Goal: Task Accomplishment & Management: Use online tool/utility

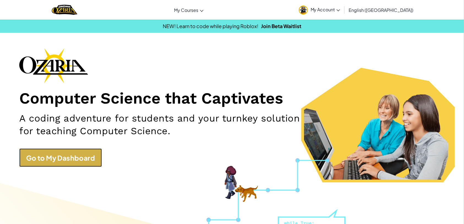
click at [56, 157] on link "Go to My Dashboard" at bounding box center [60, 158] width 83 height 18
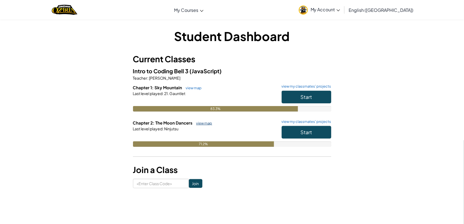
click at [205, 121] on link "view map" at bounding box center [203, 123] width 19 height 4
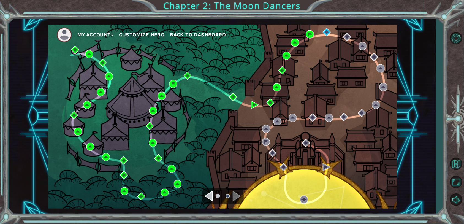
click at [205, 120] on div "My Account Customize Hero Back to Dashboard" at bounding box center [222, 117] width 349 height 184
click at [326, 33] on img at bounding box center [327, 32] width 8 height 8
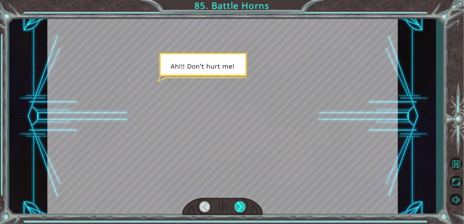
click at [242, 211] on div at bounding box center [240, 206] width 11 height 11
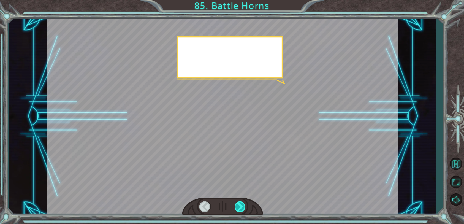
click at [242, 211] on div at bounding box center [240, 206] width 11 height 11
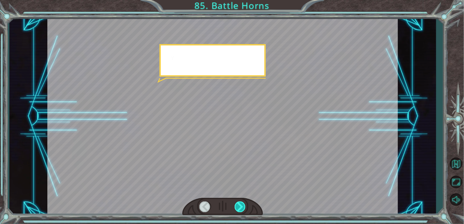
click at [242, 211] on div at bounding box center [240, 206] width 11 height 11
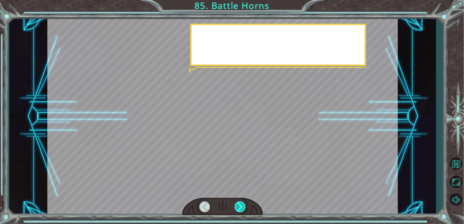
click at [242, 211] on div at bounding box center [240, 206] width 11 height 11
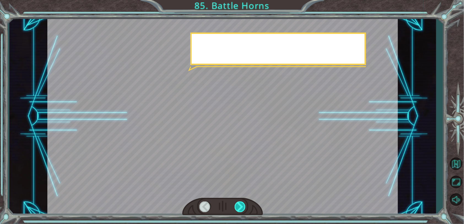
click at [242, 211] on div at bounding box center [240, 206] width 11 height 11
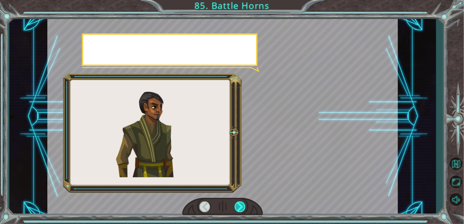
click at [242, 211] on div at bounding box center [240, 206] width 11 height 11
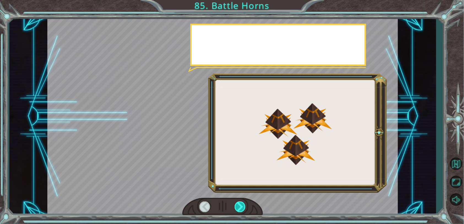
click at [242, 211] on div at bounding box center [240, 206] width 11 height 11
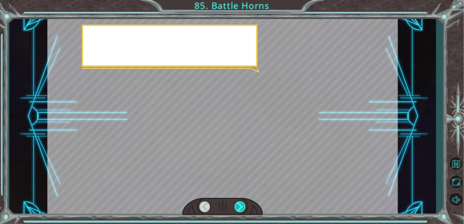
click at [242, 211] on div at bounding box center [240, 206] width 11 height 11
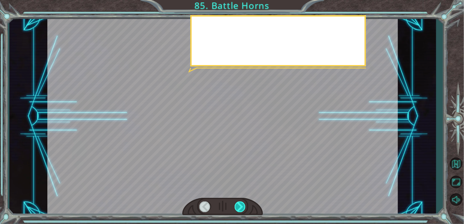
click at [242, 211] on div at bounding box center [240, 206] width 11 height 11
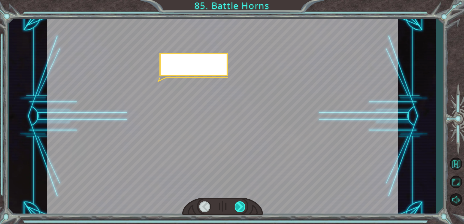
click at [242, 211] on div at bounding box center [240, 206] width 11 height 11
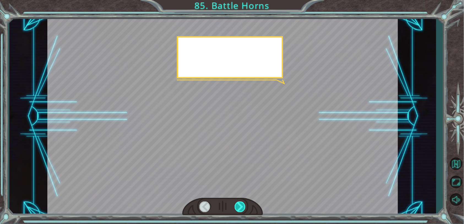
click at [242, 211] on div at bounding box center [240, 206] width 11 height 11
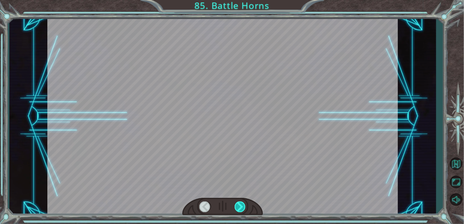
click at [242, 211] on div at bounding box center [240, 206] width 11 height 11
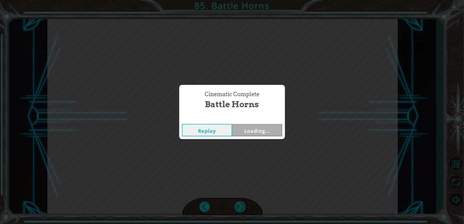
click at [242, 211] on div "Cinematic Complete Battle Horns Replay Loading..." at bounding box center [232, 112] width 464 height 224
click at [243, 129] on button "Next" at bounding box center [257, 130] width 50 height 12
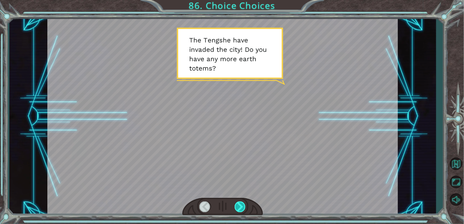
click at [239, 205] on div at bounding box center [240, 206] width 11 height 11
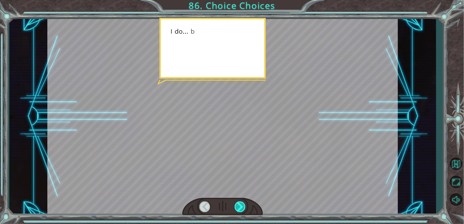
click at [239, 205] on div at bounding box center [240, 206] width 11 height 11
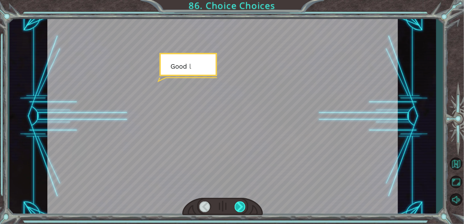
click at [239, 205] on div at bounding box center [240, 206] width 11 height 11
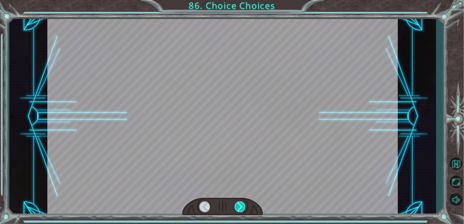
click at [239, 205] on div at bounding box center [240, 206] width 11 height 11
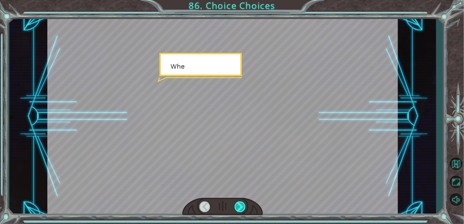
click at [239, 205] on div at bounding box center [240, 206] width 11 height 11
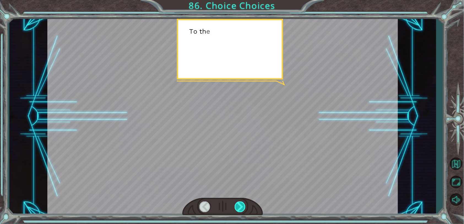
click at [239, 205] on div at bounding box center [240, 206] width 11 height 11
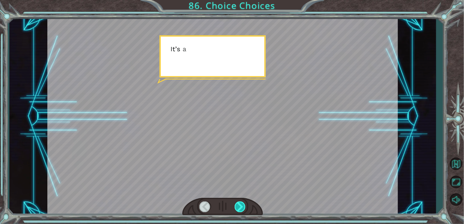
click at [239, 205] on div at bounding box center [240, 206] width 11 height 11
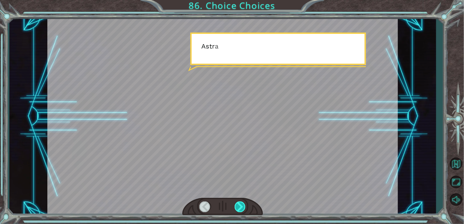
click at [239, 205] on div at bounding box center [240, 206] width 11 height 11
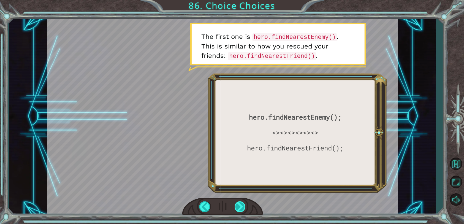
click at [243, 208] on div at bounding box center [240, 206] width 11 height 11
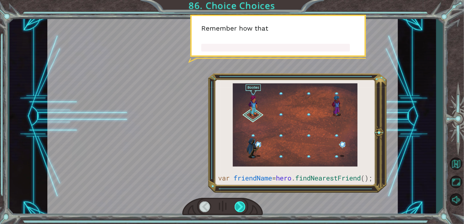
click at [243, 208] on div at bounding box center [240, 206] width 11 height 11
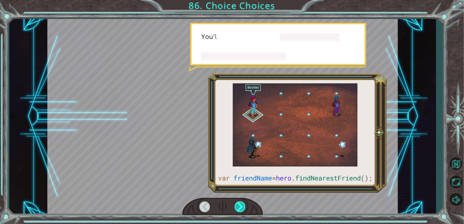
click at [243, 208] on div at bounding box center [240, 206] width 11 height 11
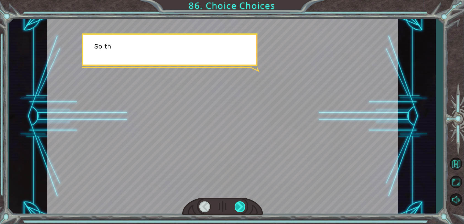
click at [243, 208] on div at bounding box center [240, 206] width 11 height 11
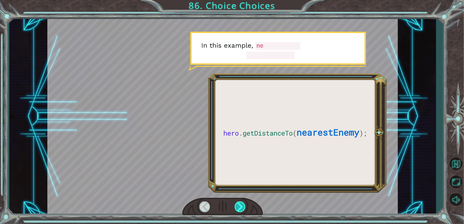
click at [243, 208] on div at bounding box center [240, 206] width 11 height 11
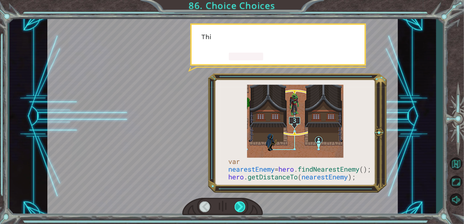
click at [243, 208] on div at bounding box center [240, 206] width 11 height 11
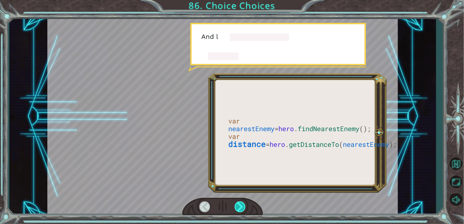
click at [243, 208] on div at bounding box center [240, 206] width 11 height 11
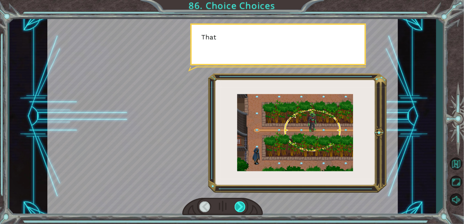
click at [243, 208] on div at bounding box center [240, 206] width 11 height 11
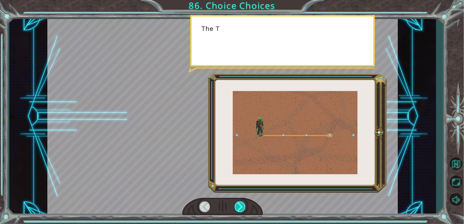
click at [243, 208] on div at bounding box center [240, 206] width 11 height 11
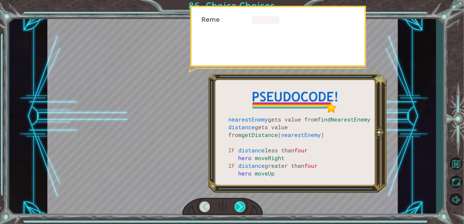
click at [243, 208] on div at bounding box center [240, 206] width 11 height 11
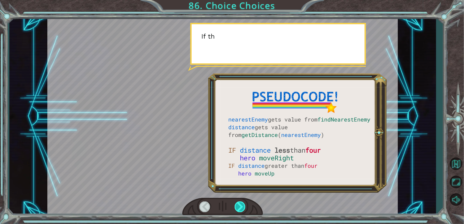
click at [243, 208] on div at bounding box center [240, 206] width 11 height 11
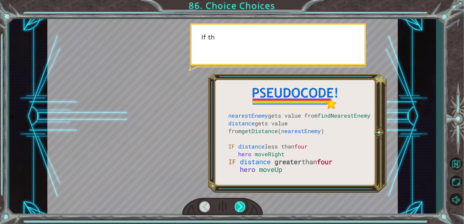
click at [243, 208] on div at bounding box center [240, 206] width 11 height 11
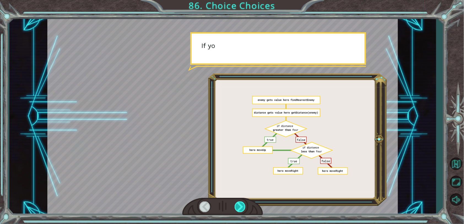
click at [243, 208] on div at bounding box center [240, 206] width 11 height 11
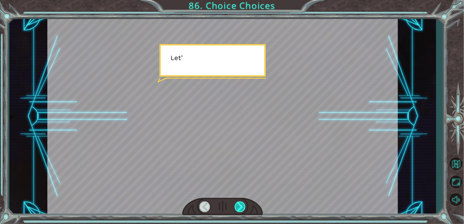
click at [243, 208] on div at bounding box center [240, 206] width 11 height 11
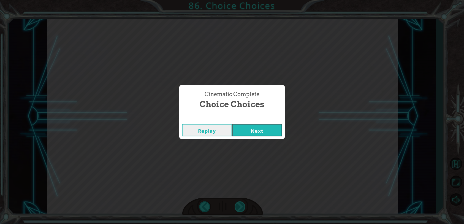
click at [243, 208] on div "Cinematic Complete Choice Choices Replay Next" at bounding box center [232, 112] width 464 height 224
click at [253, 128] on button "Next" at bounding box center [257, 130] width 50 height 12
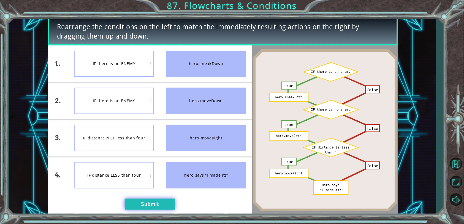
click at [143, 208] on button "Submit" at bounding box center [150, 204] width 50 height 11
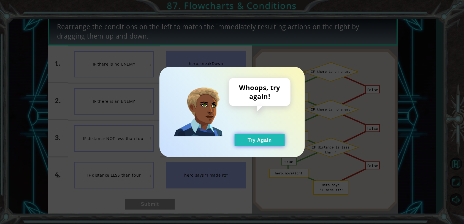
click at [257, 137] on button "Try Again" at bounding box center [260, 140] width 50 height 12
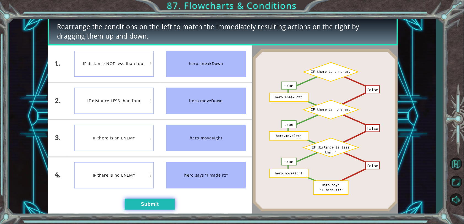
click at [161, 207] on button "Submit" at bounding box center [150, 204] width 50 height 11
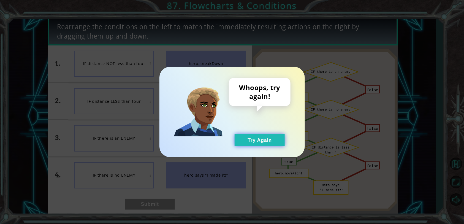
click at [273, 138] on button "Try Again" at bounding box center [260, 140] width 50 height 12
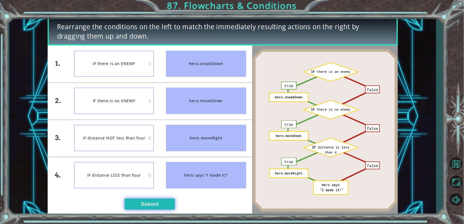
click at [154, 206] on button "Submit" at bounding box center [150, 204] width 50 height 11
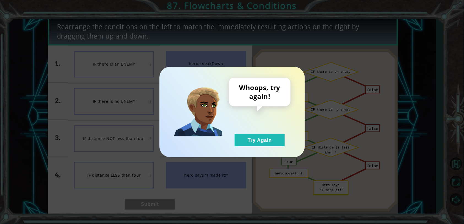
click at [266, 132] on div "Whoops, try again! Try Again" at bounding box center [260, 112] width 62 height 69
click at [265, 137] on button "Try Again" at bounding box center [260, 140] width 50 height 12
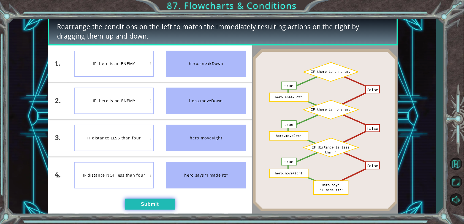
click at [134, 201] on button "Submit" at bounding box center [150, 204] width 50 height 11
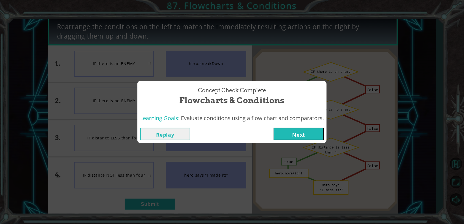
click at [312, 138] on button "Next" at bounding box center [299, 134] width 50 height 12
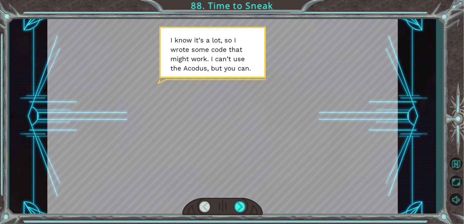
click at [242, 201] on div at bounding box center [222, 207] width 81 height 18
click at [237, 206] on div at bounding box center [240, 206] width 11 height 11
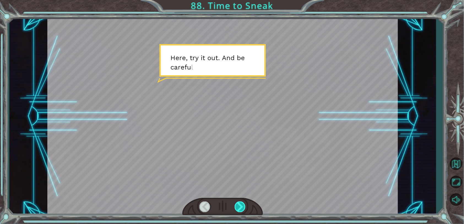
click at [237, 206] on div at bounding box center [240, 206] width 11 height 11
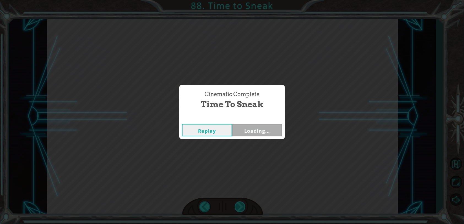
click at [237, 206] on div "Cinematic Complete Time to Sneak Replay Loading..." at bounding box center [232, 112] width 464 height 224
click at [243, 130] on button "Next" at bounding box center [257, 130] width 50 height 12
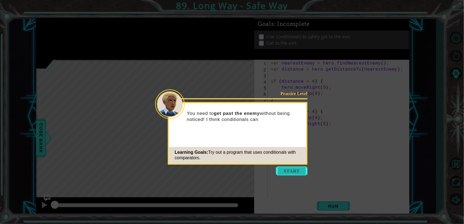
click at [303, 170] on button "Start" at bounding box center [291, 171] width 31 height 9
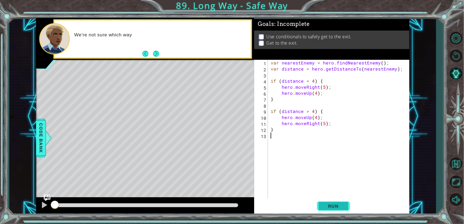
click at [335, 201] on button "Run" at bounding box center [333, 205] width 33 height 15
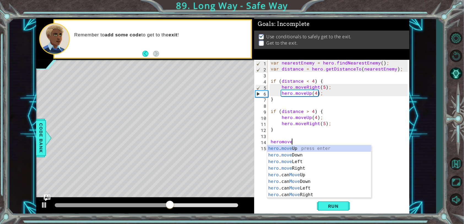
scroll to position [0, 1]
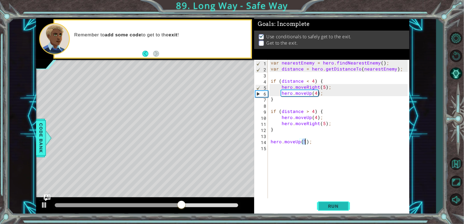
type textarea "hero.moveUp(1);"
click at [327, 204] on span "Run" at bounding box center [334, 206] width 22 height 6
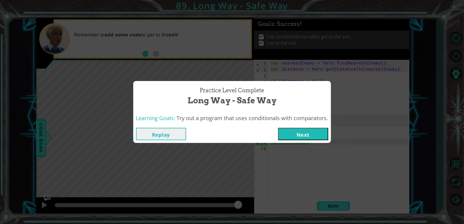
click at [292, 133] on button "Next" at bounding box center [303, 134] width 50 height 12
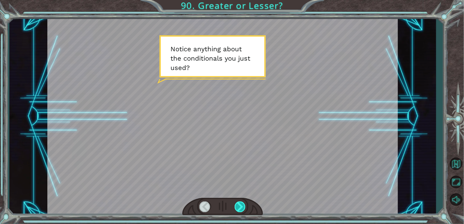
click at [239, 209] on div at bounding box center [240, 206] width 11 height 11
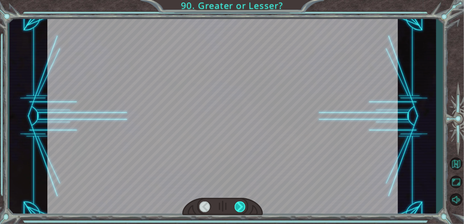
click at [239, 209] on div at bounding box center [240, 206] width 11 height 11
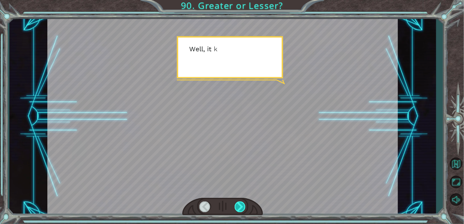
click at [239, 209] on div at bounding box center [240, 206] width 11 height 11
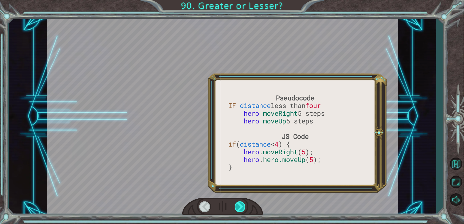
click at [239, 209] on div at bounding box center [240, 206] width 11 height 11
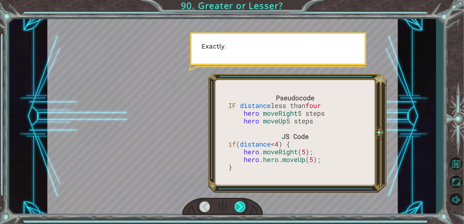
click at [239, 209] on div at bounding box center [240, 206] width 11 height 11
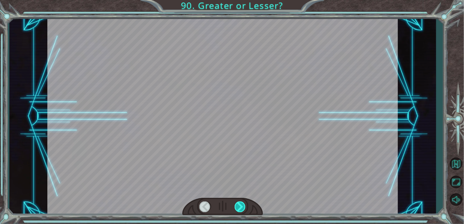
click at [239, 209] on div at bounding box center [240, 206] width 11 height 11
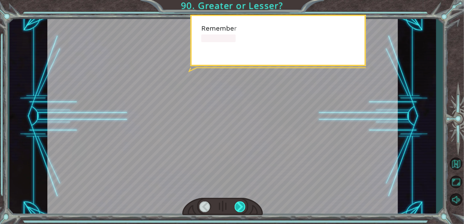
click at [239, 209] on div at bounding box center [240, 206] width 11 height 11
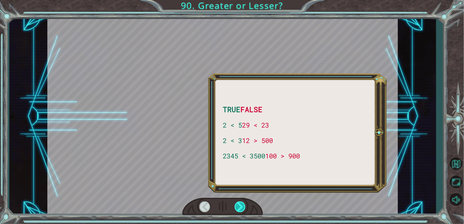
click at [239, 209] on div at bounding box center [240, 206] width 11 height 11
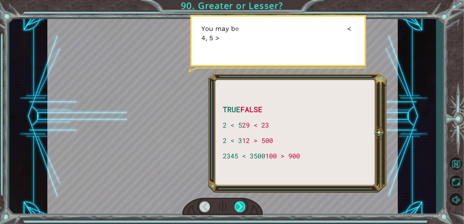
click at [239, 209] on div at bounding box center [240, 206] width 11 height 11
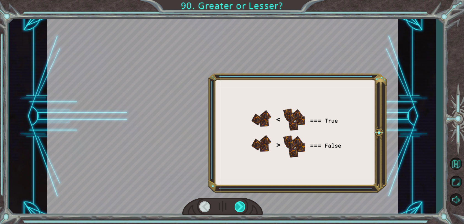
click at [239, 209] on div at bounding box center [240, 206] width 11 height 11
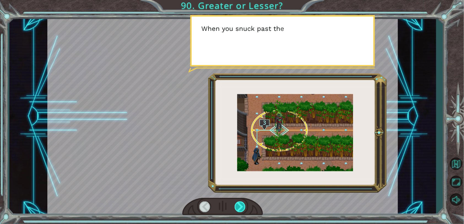
click at [239, 209] on div at bounding box center [240, 206] width 11 height 11
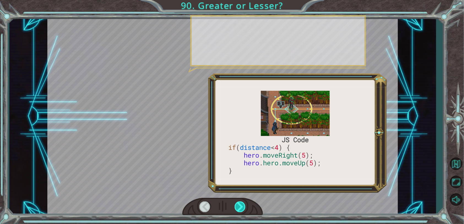
click at [239, 209] on div at bounding box center [240, 206] width 11 height 11
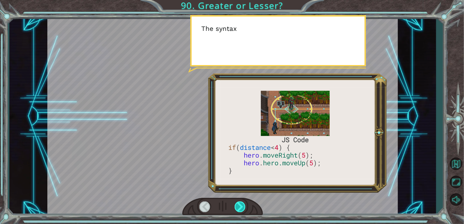
click at [239, 209] on div at bounding box center [240, 206] width 11 height 11
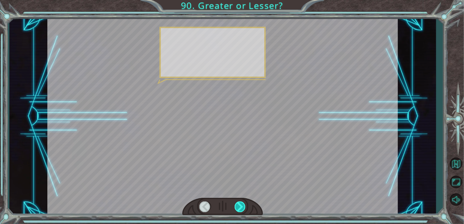
click at [239, 209] on div at bounding box center [240, 206] width 11 height 11
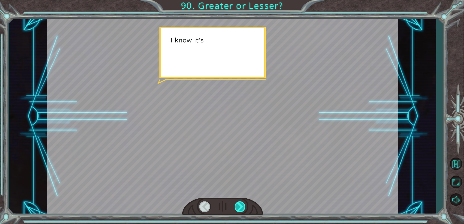
click at [239, 209] on div at bounding box center [240, 206] width 11 height 11
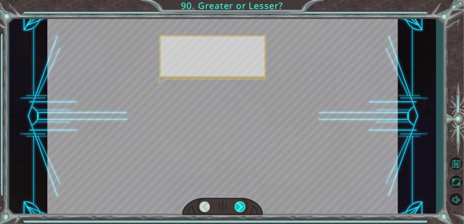
click at [239, 209] on div at bounding box center [240, 206] width 11 height 11
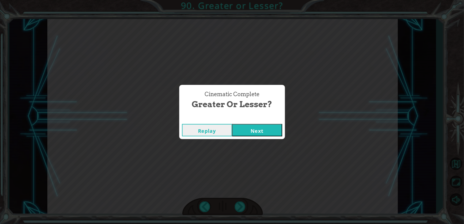
click at [276, 131] on button "Next" at bounding box center [257, 130] width 50 height 12
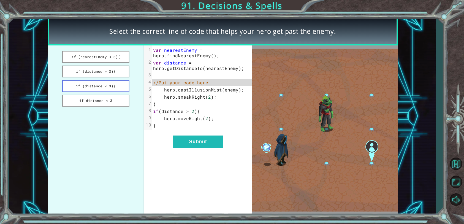
click at [125, 85] on button "if (distance < 3){" at bounding box center [95, 86] width 67 height 12
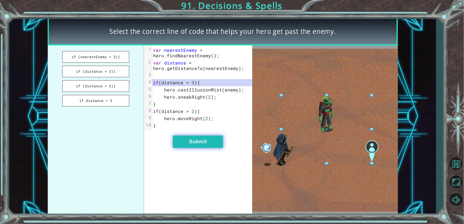
click at [188, 145] on button "Submit" at bounding box center [198, 142] width 50 height 12
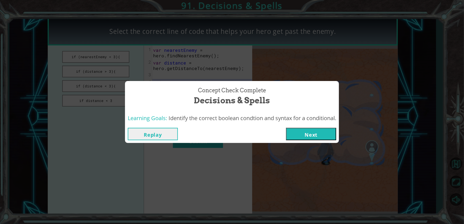
click at [327, 139] on button "Next" at bounding box center [311, 134] width 50 height 12
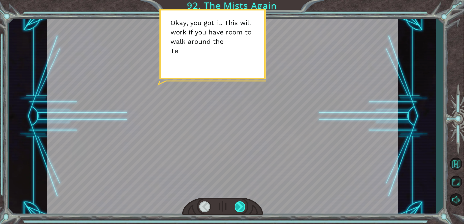
click at [239, 202] on div at bounding box center [240, 206] width 11 height 11
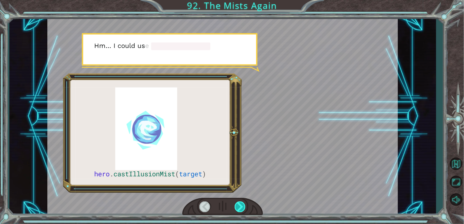
click at [239, 202] on div at bounding box center [240, 206] width 11 height 11
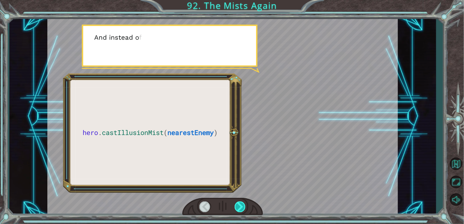
click at [239, 202] on div at bounding box center [240, 206] width 11 height 11
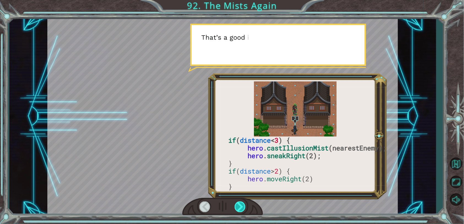
click at [239, 202] on div at bounding box center [240, 206] width 11 height 11
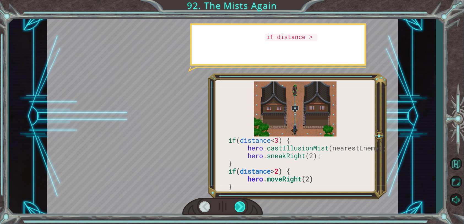
click at [239, 202] on div at bounding box center [240, 206] width 11 height 11
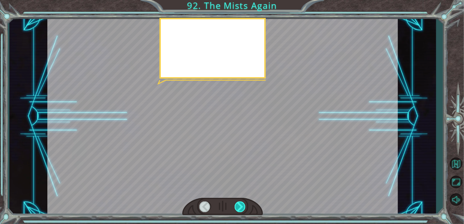
click at [239, 202] on div at bounding box center [240, 206] width 11 height 11
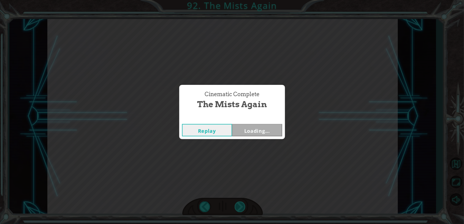
click at [239, 202] on div "Cinematic Complete The Mists Again Replay Loading..." at bounding box center [232, 112] width 464 height 224
click at [239, 202] on div "Cinematic Complete The Mists Again Replay Next" at bounding box center [232, 112] width 464 height 224
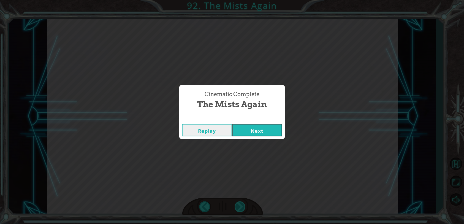
click at [239, 202] on div "Cinematic Complete The Mists Again Replay Next" at bounding box center [232, 112] width 464 height 224
click at [245, 138] on div "Replay Next" at bounding box center [232, 130] width 106 height 18
click at [243, 131] on button "Next" at bounding box center [257, 130] width 50 height 12
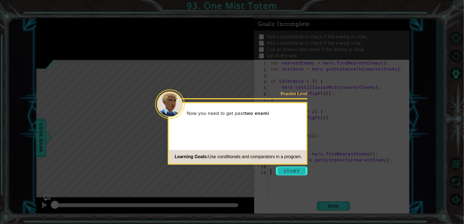
click at [292, 168] on button "Start" at bounding box center [291, 171] width 31 height 9
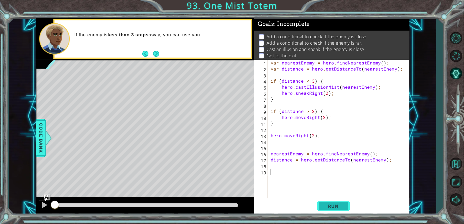
click at [338, 206] on span "Run" at bounding box center [334, 206] width 22 height 6
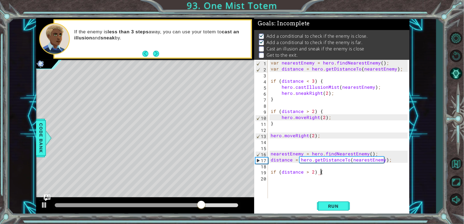
scroll to position [0, 2]
type textarea "if (distance > 2) {"
click at [308, 172] on div "var nearestEnemy = hero . findNearestEnemy ( ) ; var distance = hero . getDista…" at bounding box center [340, 136] width 141 height 152
type textarea "if (distance > 2) {"
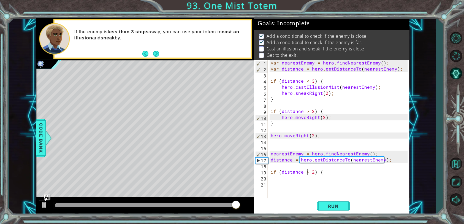
click at [333, 172] on div "var nearestEnemy = hero . findNearestEnemy ( ) ; var distance = hero . getDista…" at bounding box center [340, 136] width 141 height 152
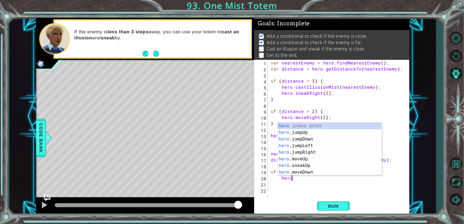
scroll to position [0, 1]
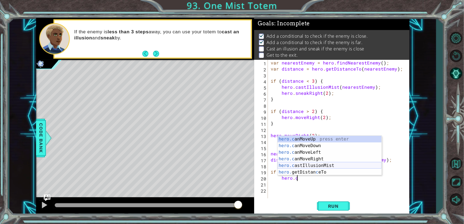
click at [347, 168] on div "hero.c anMoveUp press enter hero.c anMoveDown press enter hero.c anMoveLeft pre…" at bounding box center [330, 162] width 104 height 53
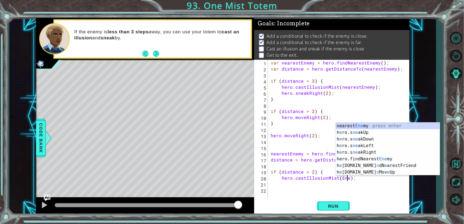
scroll to position [0, 5]
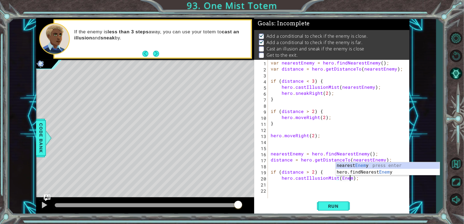
type textarea "hero.castIllusionMist(Enemy);"
click at [363, 178] on div "var nearestEnemy = hero . findNearestEnemy ( ) ; var distance = hero . getDista…" at bounding box center [340, 136] width 141 height 152
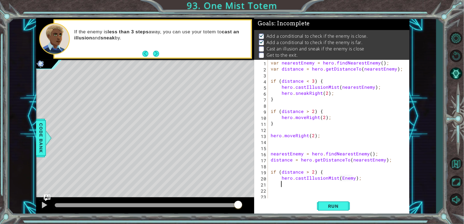
scroll to position [0, 0]
type textarea "o"
type textarea "if (distance < 3){"
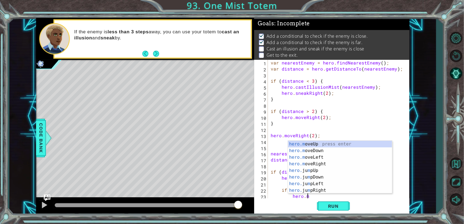
scroll to position [0, 2]
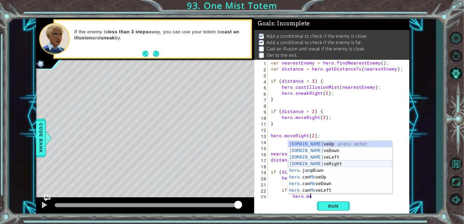
click at [355, 163] on div "[DOMAIN_NAME] veUp press enter [DOMAIN_NAME] veDown press enter [DOMAIN_NAME] v…" at bounding box center [340, 174] width 104 height 66
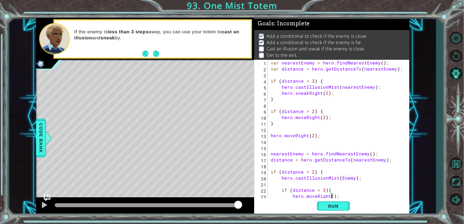
scroll to position [0, 4]
click at [365, 177] on div "var nearestEnemy = hero . findNearestEnemy ( ) ; var distance = hero . getDista…" at bounding box center [340, 136] width 141 height 152
type textarea "hero.castIllusionMist(Enemy);"
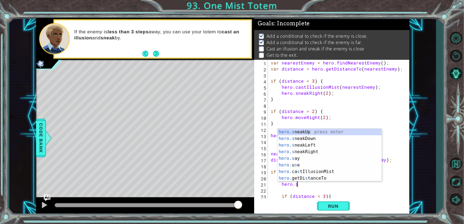
scroll to position [0, 1]
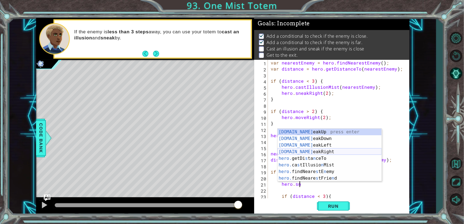
click at [355, 150] on div "[DOMAIN_NAME] eakUp press enter [DOMAIN_NAME] eakDown press enter [DOMAIN_NAME]…" at bounding box center [330, 162] width 104 height 66
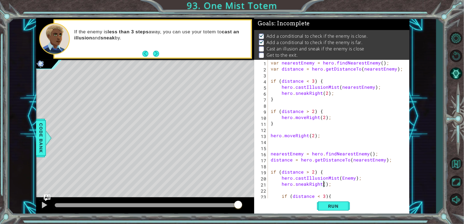
scroll to position [0, 3]
click at [336, 211] on button "Run" at bounding box center [333, 205] width 33 height 15
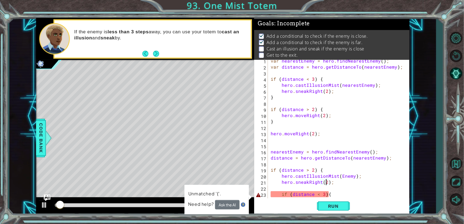
scroll to position [18, 0]
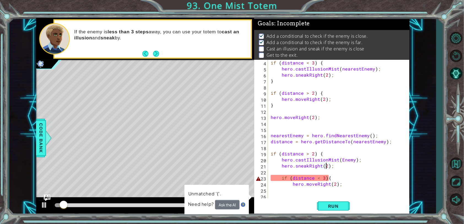
click at [348, 186] on div "if ( distance < 3 ) { hero . castIllusionMist ( nearestEnemy ) ; hero . sneakRi…" at bounding box center [340, 136] width 141 height 152
type textarea "hero.moveRight(2);"
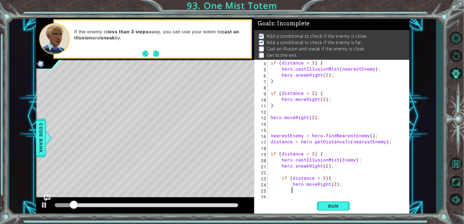
type textarea "}"
click at [339, 203] on button "Run" at bounding box center [333, 205] width 33 height 15
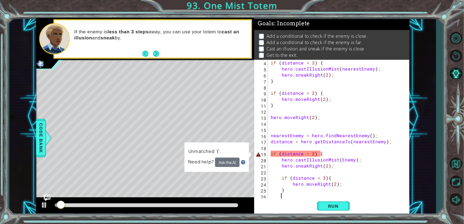
click at [338, 166] on div "if ( distance < 3 ) { hero . castIllusionMist ( nearestEnemy ) ; hero . sneakRi…" at bounding box center [340, 136] width 141 height 152
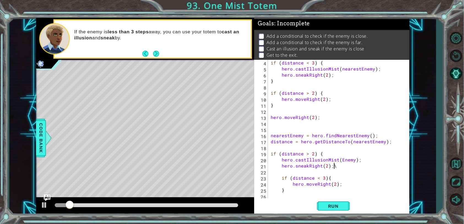
type textarea "hero.sneakRight(2);"
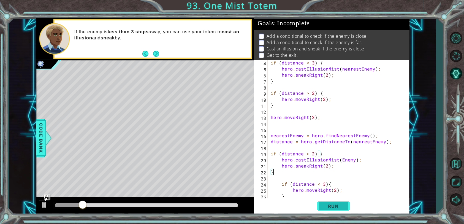
click at [331, 207] on span "Run" at bounding box center [334, 206] width 22 height 6
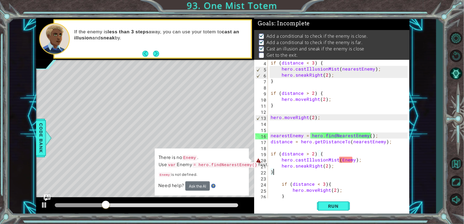
click at [353, 160] on div "if ( distance < 3 ) { hero . castIllusionMist ( nearestEnemy ) ; hero . sneakRi…" at bounding box center [340, 136] width 141 height 152
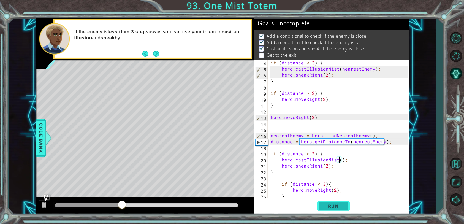
click at [338, 205] on span "Run" at bounding box center [334, 206] width 22 height 6
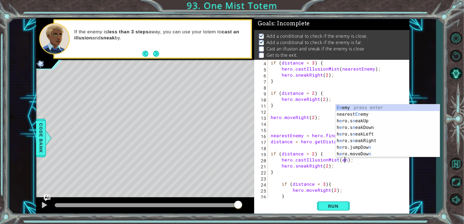
scroll to position [0, 5]
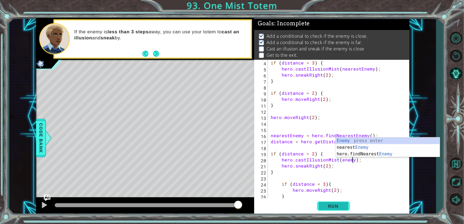
click at [335, 211] on button "Run" at bounding box center [333, 205] width 33 height 15
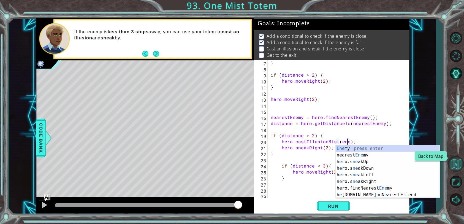
scroll to position [0, 4]
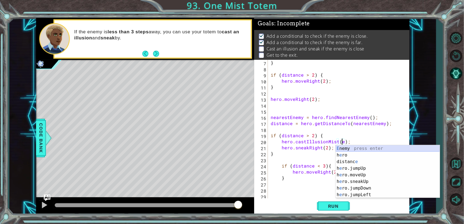
click at [408, 147] on div "E nemy press enter h e ro press enter distanc e press enter h e ro.jumpUp press…" at bounding box center [388, 178] width 104 height 66
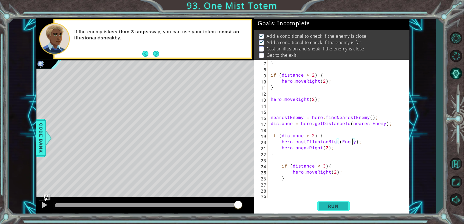
click at [333, 210] on button "Run" at bounding box center [333, 205] width 33 height 15
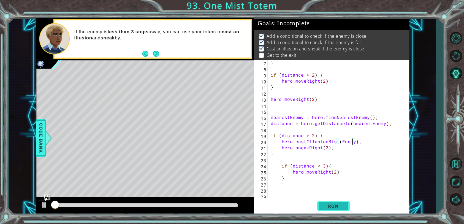
scroll to position [1, 0]
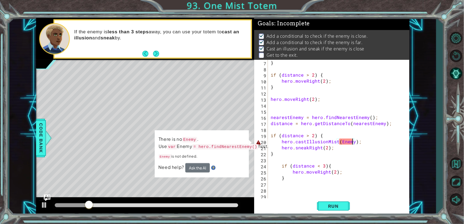
click at [271, 142] on div "} if ( distance > 2 ) { hero . moveRight ( 2 ) ; } hero . moveRight ( 2 ) ; nea…" at bounding box center [340, 136] width 141 height 152
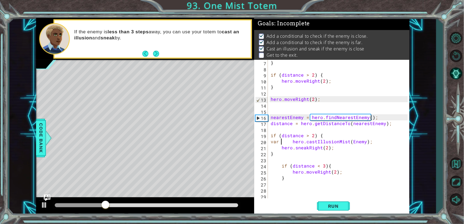
scroll to position [0, 1]
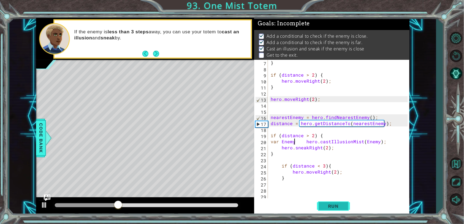
type textarea "var Enemy hero.castIllusionMist(Enemy);"
click at [331, 208] on span "Run" at bounding box center [334, 206] width 22 height 6
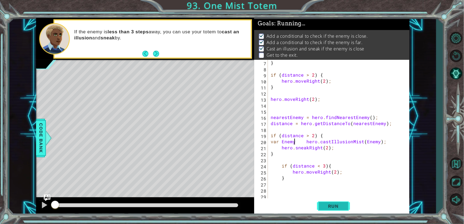
scroll to position [1, 0]
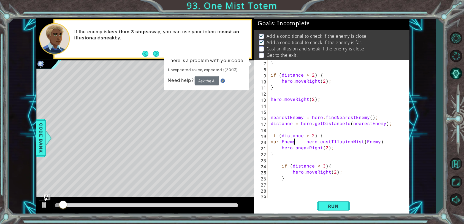
click at [298, 111] on div "} if ( distance > 2 ) { hero . moveRight ( 2 ) ; } hero . moveRight ( 2 ) ; nea…" at bounding box center [340, 136] width 141 height 152
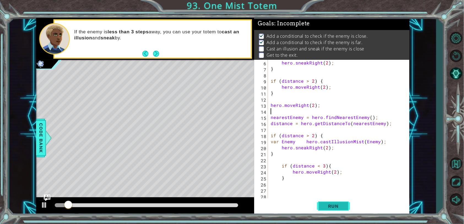
click at [330, 210] on button "Run" at bounding box center [333, 205] width 33 height 15
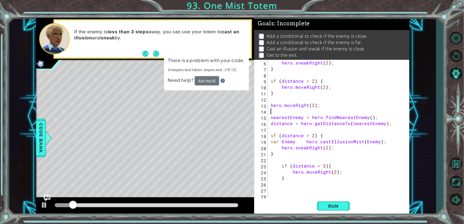
click at [270, 117] on div "hero . sneakRight ( 2 ) ; } if ( distance > 2 ) { hero . moveRight ( 2 ) ; } he…" at bounding box center [340, 136] width 141 height 152
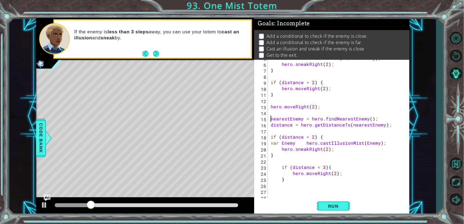
scroll to position [0, 0]
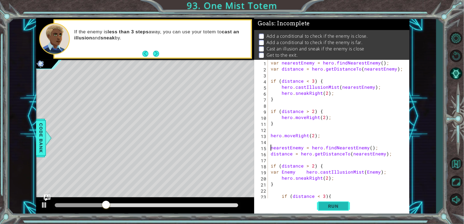
click at [338, 205] on span "Run" at bounding box center [334, 206] width 22 height 6
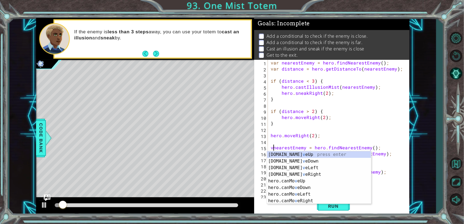
scroll to position [0, 0]
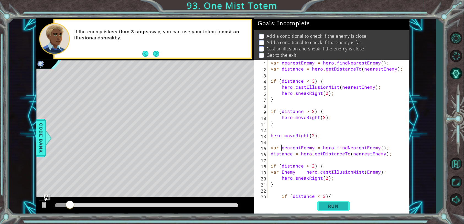
click at [324, 205] on span "Run" at bounding box center [334, 206] width 22 height 6
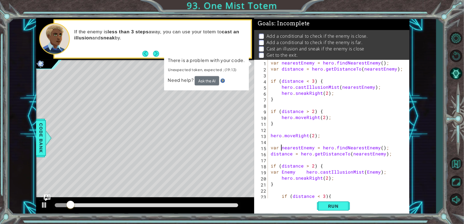
click at [270, 136] on div "var nearestEnemy = hero . findNearestEnemy ( ) ; var distance = hero . getDista…" at bounding box center [340, 136] width 141 height 152
type textarea "hero.moveRight(2);"
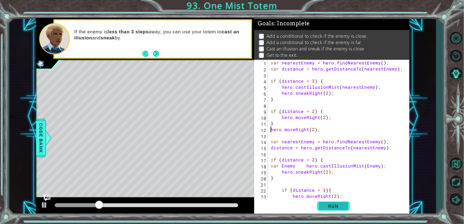
click at [327, 207] on span "Run" at bounding box center [334, 206] width 22 height 6
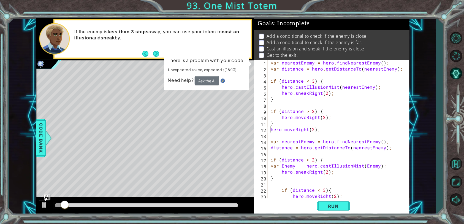
click at [281, 138] on div "var nearestEnemy = hero . findNearestEnemy ( ) ; var distance = hero . getDista…" at bounding box center [340, 136] width 141 height 152
type textarea "hero.moveRight(2);"
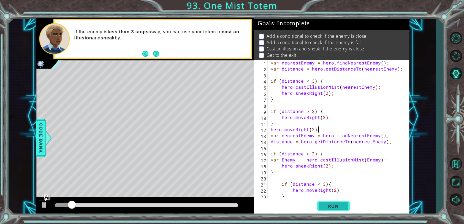
click at [344, 210] on button "Run" at bounding box center [333, 205] width 33 height 15
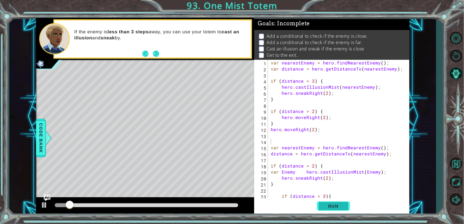
click at [333, 207] on span "Run" at bounding box center [334, 206] width 22 height 6
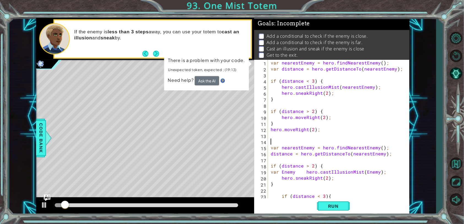
click at [271, 131] on div "var nearestEnemy = hero . findNearestEnemy ( ) ; var distance = hero . getDista…" at bounding box center [340, 136] width 141 height 152
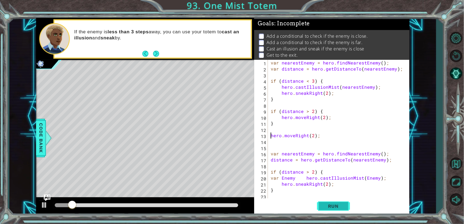
click at [331, 205] on span "Run" at bounding box center [334, 206] width 22 height 6
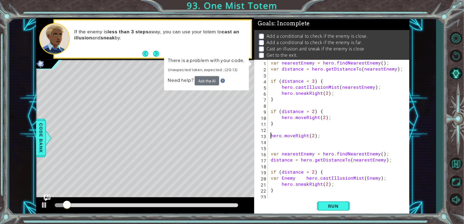
click at [313, 135] on div "var nearestEnemy = hero . findNearestEnemy ( ) ; var distance = hero . getDista…" at bounding box center [340, 136] width 141 height 152
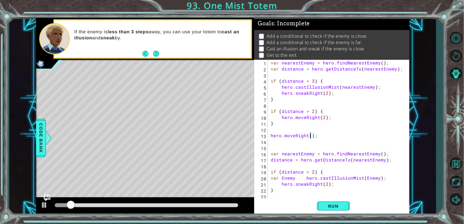
type textarea "hero.moveRight(1);"
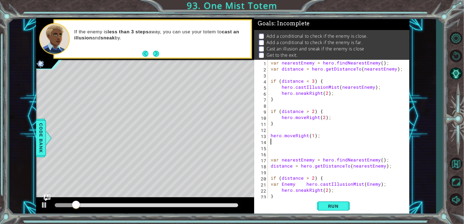
type textarea "="
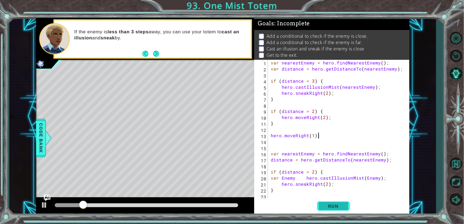
click at [340, 201] on button "Run" at bounding box center [333, 205] width 33 height 15
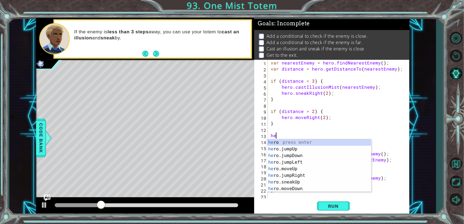
type textarea "h"
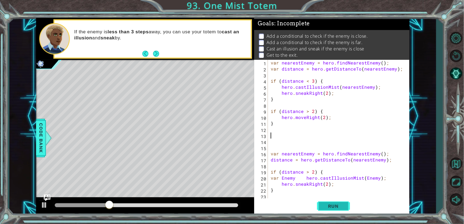
click at [328, 203] on button "Run" at bounding box center [333, 205] width 33 height 15
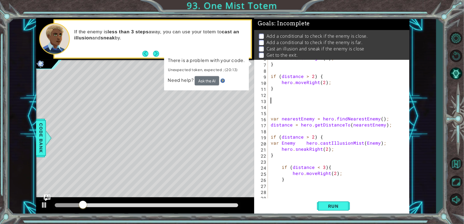
scroll to position [32, 0]
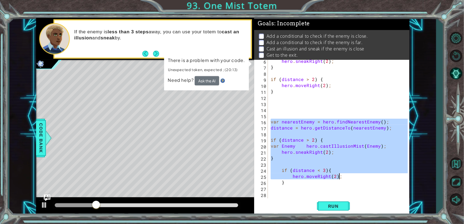
drag, startPoint x: 271, startPoint y: 120, endPoint x: 364, endPoint y: 177, distance: 109.5
click at [364, 177] on div "hero . sneakRight ( 2 ) ; } if ( distance > 2 ) { hero . moveRight ( 2 ) ; } va…" at bounding box center [340, 134] width 141 height 152
click at [280, 121] on div "hero . sneakRight ( 2 ) ; } if ( distance > 2 ) { hero . moveRight ( 2 ) ; } va…" at bounding box center [339, 129] width 138 height 139
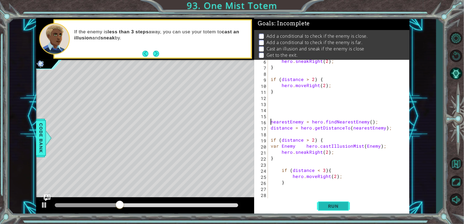
click at [327, 211] on button "Run" at bounding box center [333, 205] width 33 height 15
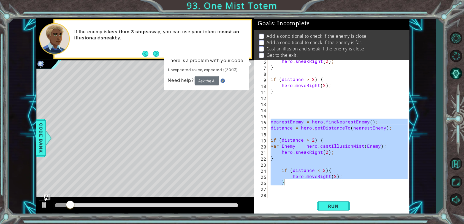
drag, startPoint x: 270, startPoint y: 120, endPoint x: 343, endPoint y: 183, distance: 95.9
click at [343, 183] on div "hero . sneakRight ( 2 ) ; } if ( distance > 2 ) { hero . moveRight ( 2 ) ; } ne…" at bounding box center [340, 134] width 141 height 152
type textarea "hero.moveRight(2); }"
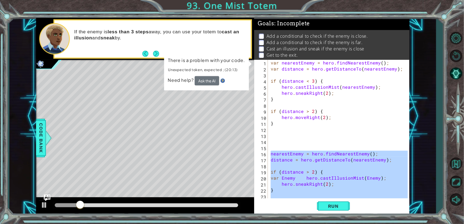
scroll to position [0, 0]
click at [457, 52] on button "Restart Level" at bounding box center [456, 56] width 16 height 16
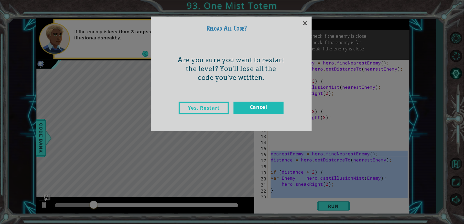
click at [218, 100] on div "Yes, Restart Cancel" at bounding box center [231, 113] width 153 height 35
click at [219, 104] on link "Yes, Restart" at bounding box center [204, 108] width 50 height 12
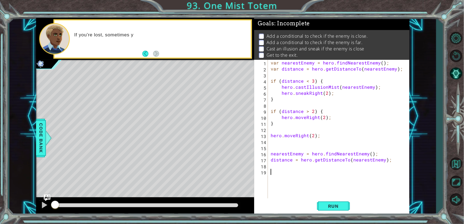
paste textarea "}"
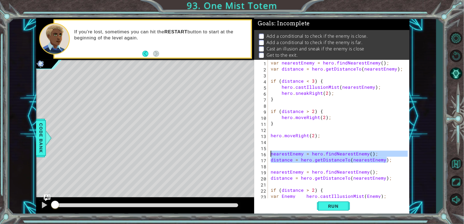
click at [243, 154] on div "1 ההההההההההההההההההההההההההההההההההההההההההההההההההההההההההההההההההההההההההההה…" at bounding box center [223, 116] width 374 height 197
type textarea "nearestEnemy = hero.findNearestEnemy(); distance = hero.getDistanceTo(nearestEn…"
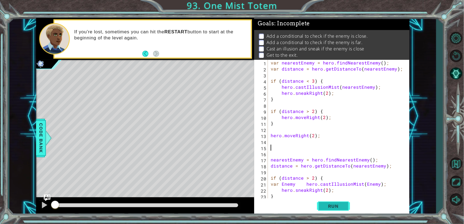
click at [321, 200] on button "Run" at bounding box center [333, 205] width 33 height 15
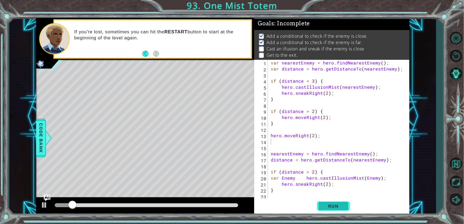
click at [321, 200] on button "Run" at bounding box center [333, 205] width 33 height 15
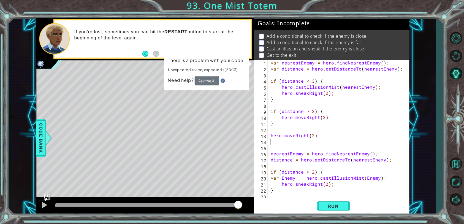
click at [294, 136] on div "var nearestEnemy = hero . findNearestEnemy ( ) ; var distance = hero . getDista…" at bounding box center [340, 136] width 141 height 152
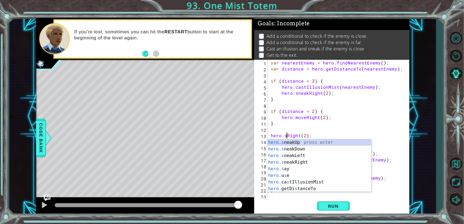
scroll to position [0, 1]
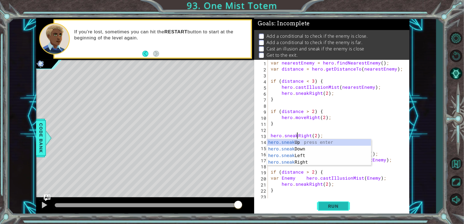
click at [321, 206] on button "Run" at bounding box center [333, 205] width 33 height 15
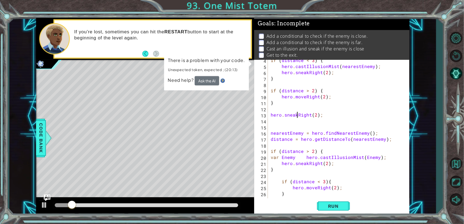
scroll to position [24, 0]
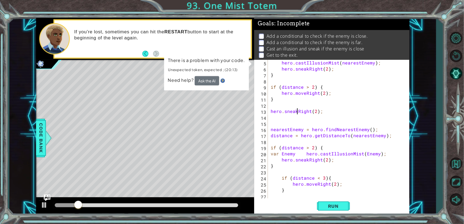
click at [306, 155] on div "hero . castIllusionMist ( nearestEnemy ) ; hero . sneakRight ( 2 ) ; } if ( dis…" at bounding box center [340, 136] width 141 height 152
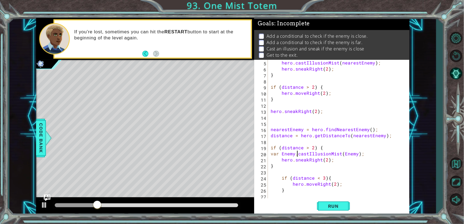
scroll to position [0, 2]
click at [346, 204] on button "Run" at bounding box center [333, 205] width 33 height 15
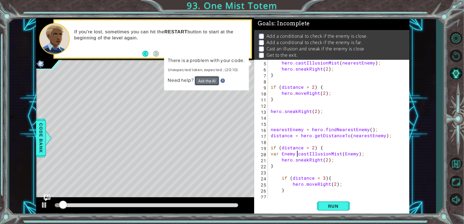
click at [208, 82] on button "Ask the AI" at bounding box center [207, 80] width 25 height 9
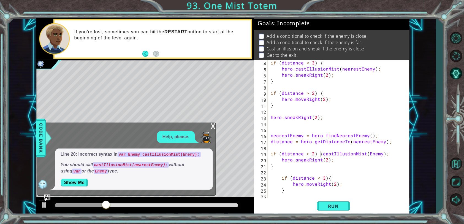
scroll to position [18, 0]
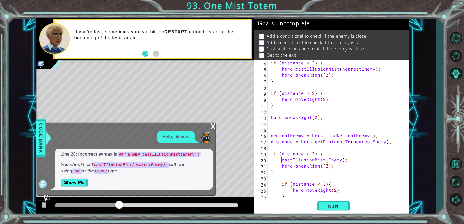
click at [326, 159] on div "if ( distance < 3 ) { hero . castIllusionMist ( nearestEnemy ) ; hero . sneakRi…" at bounding box center [340, 136] width 141 height 152
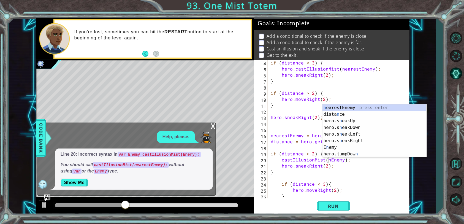
scroll to position [0, 4]
click at [352, 109] on div "ne arestEnemy press enter hero.s ne akUp press enter hero.s ne akDown press ent…" at bounding box center [375, 137] width 104 height 66
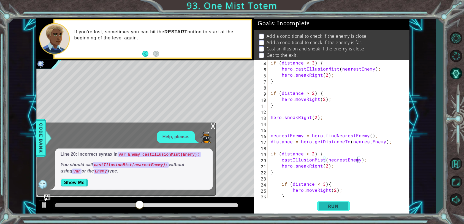
click at [333, 205] on span "Run" at bounding box center [334, 206] width 22 height 6
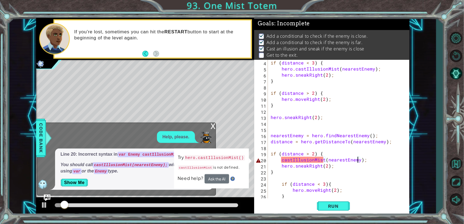
click at [279, 158] on div "if ( distance < 3 ) { hero . castIllusionMist ( nearestEnemy ) ; hero . sneakRi…" at bounding box center [340, 136] width 141 height 152
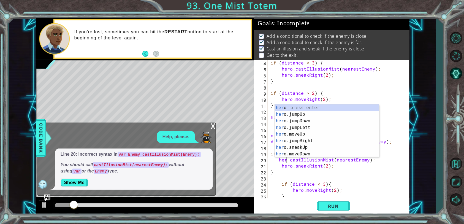
scroll to position [0, 1]
click at [320, 209] on button "Run" at bounding box center [333, 205] width 33 height 15
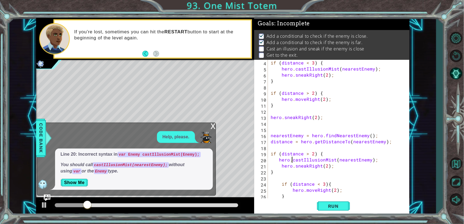
click at [210, 127] on div "x Help, please. Line 20: Incorrect syntax in var Enemy castIllusionMist(Enemy);…" at bounding box center [126, 159] width 179 height 73
click at [211, 127] on div "x" at bounding box center [213, 126] width 5 height 6
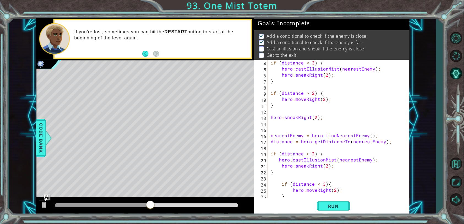
click at [297, 117] on div "if ( distance < 3 ) { hero . castIllusionMist ( nearestEnemy ) ; hero . sneakRi…" at bounding box center [340, 136] width 141 height 152
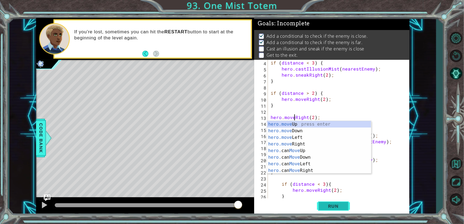
click at [327, 209] on button "Run" at bounding box center [333, 205] width 33 height 15
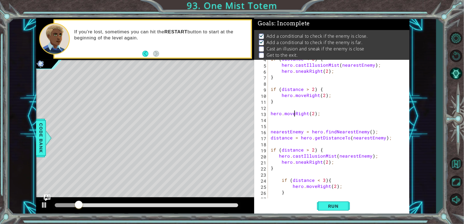
scroll to position [24, 0]
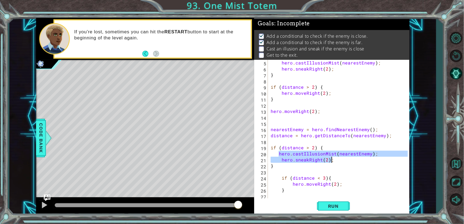
drag, startPoint x: 279, startPoint y: 155, endPoint x: 374, endPoint y: 158, distance: 95.7
click at [374, 158] on div "hero . castIllusionMist ( nearestEnemy ) ; hero . sneakRight ( 2 ) ; } if ( dis…" at bounding box center [340, 136] width 141 height 152
click at [335, 178] on div "hero . castIllusionMist ( nearestEnemy ) ; hero . sneakRight ( 2 ) ; } if ( dis…" at bounding box center [340, 136] width 141 height 152
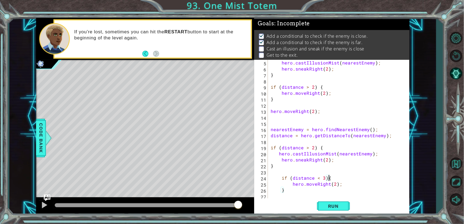
paste textarea "hero.sneakRight(2);"
drag, startPoint x: 339, startPoint y: 196, endPoint x: 293, endPoint y: 197, distance: 45.7
click at [293, 197] on div "hero . castIllusionMist ( nearestEnemy ) ; hero . sneakRight ( 2 ) ; } if ( dis…" at bounding box center [340, 136] width 141 height 152
type textarea "hero.moveRight(2);"
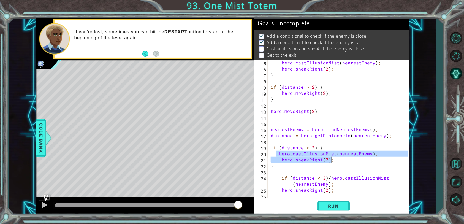
drag, startPoint x: 277, startPoint y: 153, endPoint x: 337, endPoint y: 162, distance: 59.9
click at [337, 162] on div "hero . castIllusionMist ( nearestEnemy ) ; hero . sneakRight ( 2 ) ; } if ( dis…" at bounding box center [340, 136] width 141 height 152
paste textarea "hero.move"
type textarea "hero.moveRight(2);"
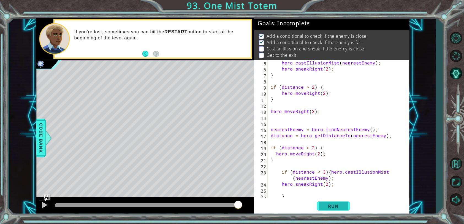
click at [327, 203] on button "Run" at bounding box center [333, 205] width 33 height 15
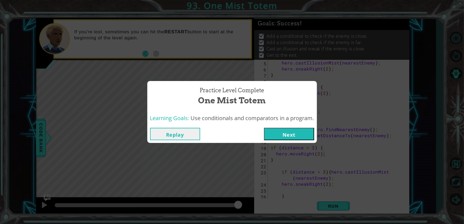
click at [301, 139] on button "Next" at bounding box center [289, 134] width 50 height 12
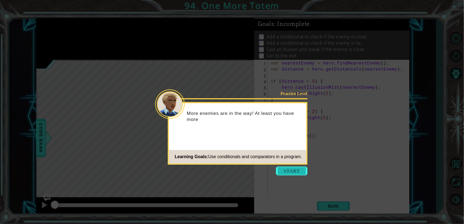
click at [288, 173] on button "Start" at bounding box center [291, 171] width 31 height 9
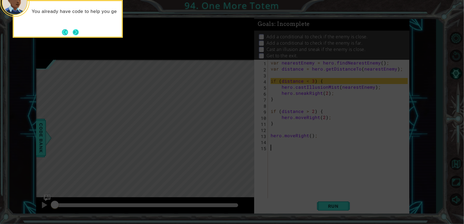
click at [74, 30] on button "Next" at bounding box center [76, 32] width 6 height 6
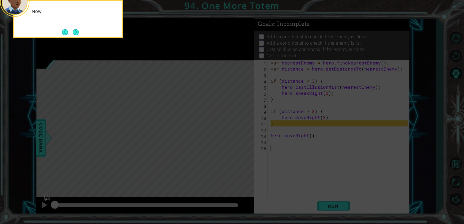
click at [74, 30] on button "Next" at bounding box center [76, 32] width 6 height 6
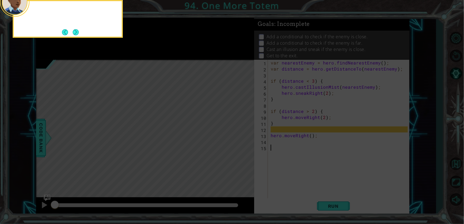
click at [74, 30] on button "Next" at bounding box center [76, 32] width 6 height 6
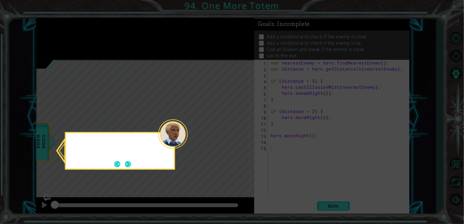
click at [74, 30] on icon at bounding box center [232, 112] width 464 height 224
click at [129, 165] on button "Next" at bounding box center [128, 164] width 6 height 6
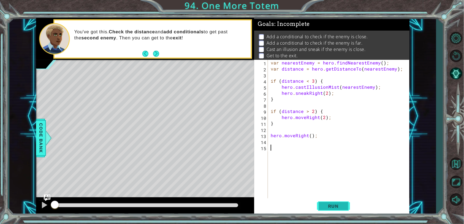
click at [338, 204] on span "Run" at bounding box center [334, 206] width 22 height 6
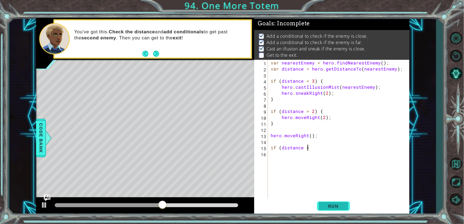
scroll to position [0, 2]
type textarea "if (distance > 2)"
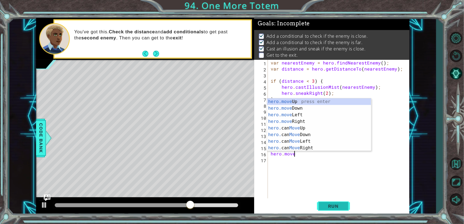
scroll to position [0, 1]
click at [320, 122] on div "hero.move Up press enter hero.move Down press enter hero.move Left press enter …" at bounding box center [319, 131] width 104 height 66
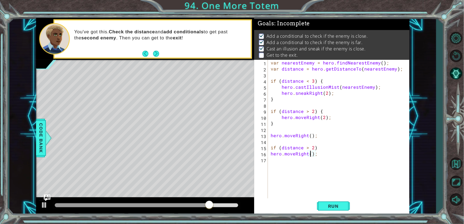
type textarea "hero.moveRight(3);"
type textarea "if (distance < 3)"
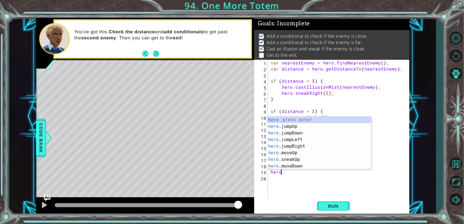
scroll to position [0, 0]
type textarea "hero.c"
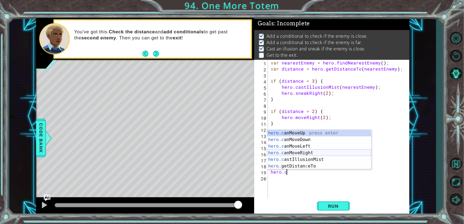
click at [312, 156] on div "hero.c anMoveUp press enter hero.c anMoveDown press enter hero.c anMoveLeft pre…" at bounding box center [319, 156] width 104 height 53
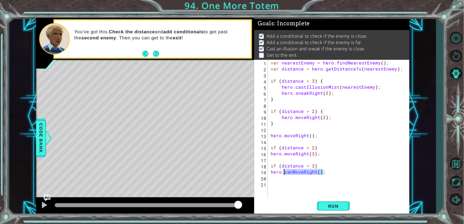
drag, startPoint x: 328, startPoint y: 172, endPoint x: 283, endPoint y: 175, distance: 45.2
click at [283, 175] on div "var nearestEnemy = hero . findNearestEnemy ( ) ; var distance = hero . getDista…" at bounding box center [340, 136] width 141 height 152
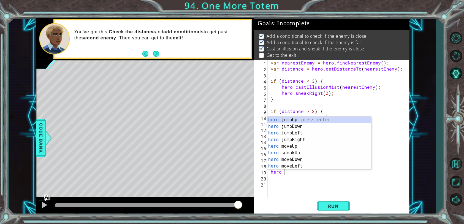
scroll to position [0, 0]
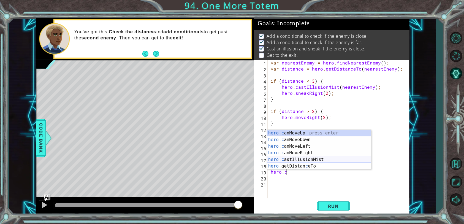
click at [312, 160] on div "hero.c anMoveUp press enter hero.c anMoveDown press enter hero.c anMoveLeft pre…" at bounding box center [319, 156] width 104 height 53
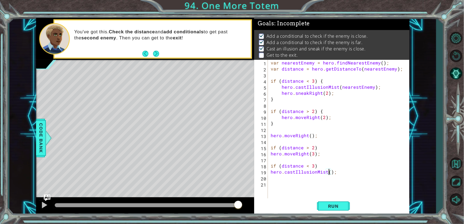
scroll to position [0, 4]
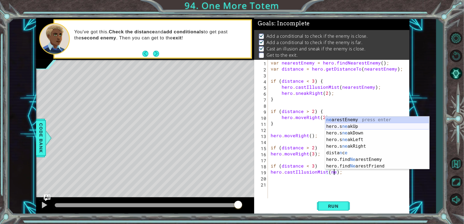
type textarea "hero.castIllusionMist(nearestEnemy);"
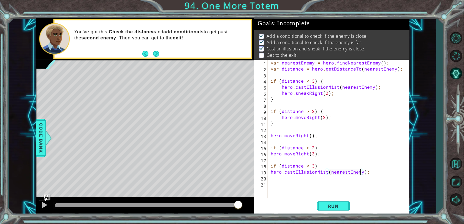
click at [312, 179] on div "var nearestEnemy = hero . findNearestEnemy ( ) ; var distance = hero . getDista…" at bounding box center [340, 136] width 141 height 152
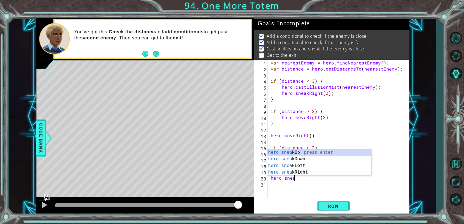
scroll to position [0, 1]
click at [292, 171] on div "hero.sneak Up press enter hero.sneak Down press enter hero.sneak Left press ent…" at bounding box center [319, 169] width 104 height 40
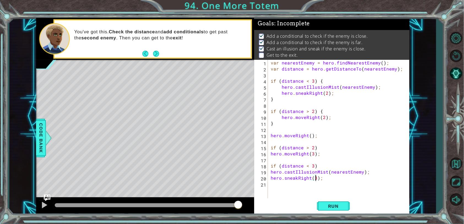
scroll to position [0, 2]
click at [332, 206] on span "Run" at bounding box center [334, 206] width 22 height 6
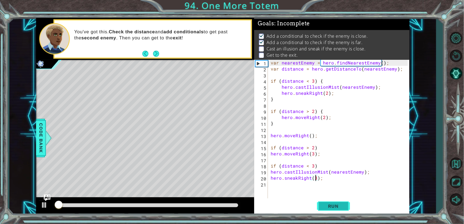
scroll to position [1, 0]
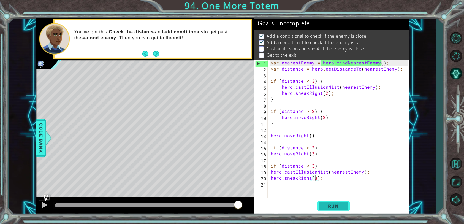
click at [332, 206] on span "Run" at bounding box center [334, 206] width 22 height 6
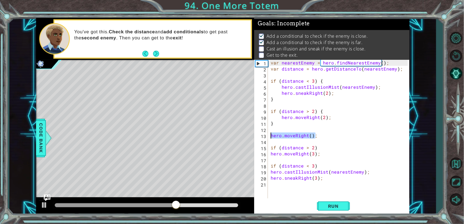
drag, startPoint x: 324, startPoint y: 134, endPoint x: 267, endPoint y: 134, distance: 56.8
click at [267, 134] on div "hero.sneakRight(3); 1 2 3 4 5 6 7 8 9 10 11 12 13 14 15 16 17 18 19 20 21 var n…" at bounding box center [331, 129] width 154 height 139
type textarea "hero.moveRight();"
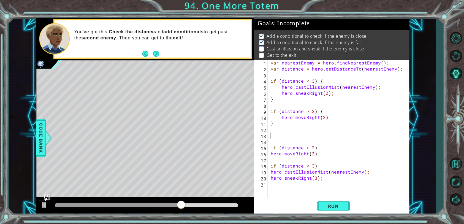
scroll to position [0, 0]
click at [333, 209] on button "Run" at bounding box center [333, 205] width 33 height 15
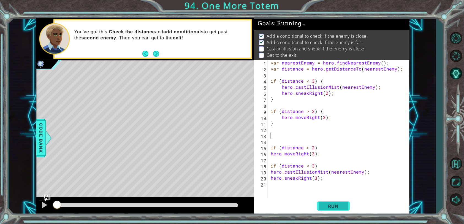
scroll to position [1, 0]
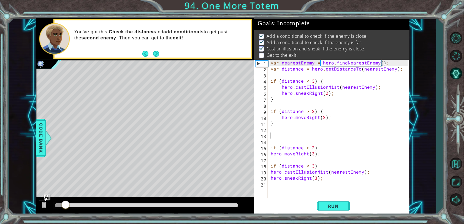
click at [330, 179] on div "var nearestEnemy = hero . findNearestEnemy ( ) ; var distance = hero . getDista…" at bounding box center [340, 136] width 141 height 152
type textarea "hero.sneakRight(3);"
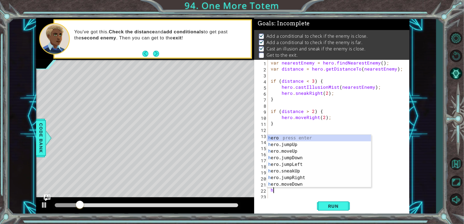
type textarea "hero"
click at [344, 163] on div "hero press enter hero .jumpUp press enter hero .jumpDown press enter hero .jump…" at bounding box center [319, 168] width 104 height 66
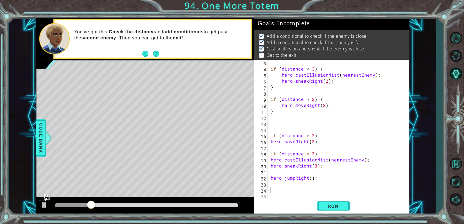
scroll to position [12, 0]
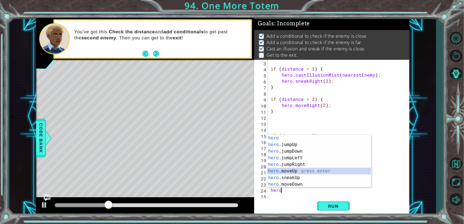
click at [344, 172] on div "hero press enter hero .jumpUp press enter hero .jumpDown press enter hero .jump…" at bounding box center [319, 168] width 104 height 66
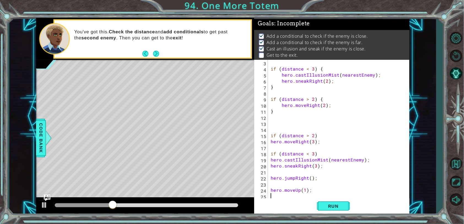
scroll to position [18, 0]
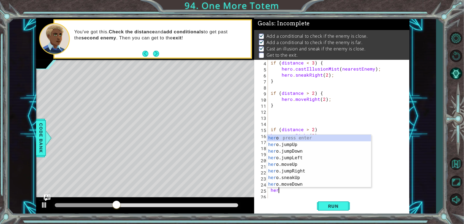
type textarea "hero.moveUp(1);hero"
click at [323, 146] on div "hero press enter hero .jumpUp press enter hero .jumpDown press enter hero .jump…" at bounding box center [319, 168] width 104 height 66
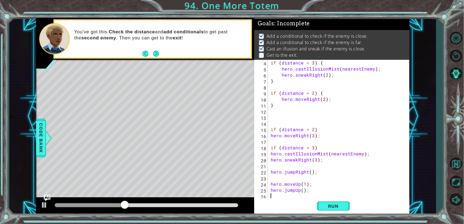
scroll to position [24, 0]
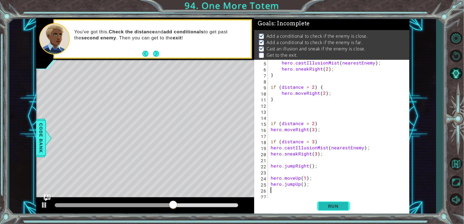
click at [340, 212] on button "Run" at bounding box center [333, 205] width 33 height 15
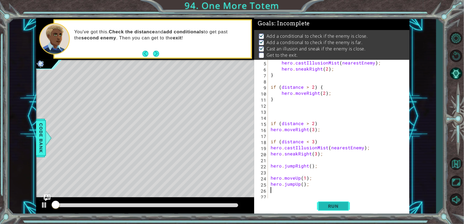
scroll to position [1, 0]
click at [299, 178] on div "hero . castIllusionMist ( nearestEnemy ) ; hero . sneakRight ( 2 ) ; } if ( dis…" at bounding box center [340, 136] width 141 height 152
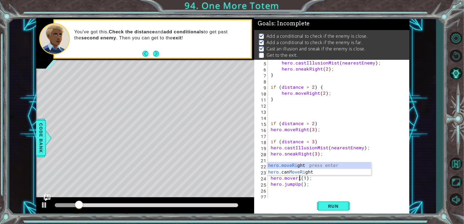
scroll to position [0, 2]
click at [304, 164] on div "hero.moveRi ght press enter hero. can MoveRi ght press enter" at bounding box center [319, 175] width 104 height 26
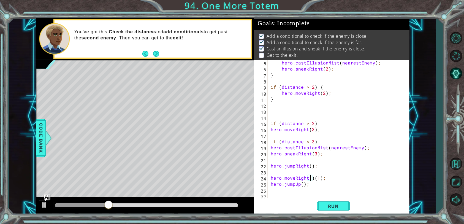
click at [316, 154] on div "hero . castIllusionMist ( nearestEnemy ) ; hero . sneakRight ( 2 ) ; } if ( dis…" at bounding box center [340, 136] width 141 height 152
drag, startPoint x: 325, startPoint y: 179, endPoint x: 285, endPoint y: 176, distance: 40.3
click at [285, 176] on div "hero . castIllusionMist ( nearestEnemy ) ; hero . sneakRight ( 2 ) ; } if ( dis…" at bounding box center [340, 136] width 141 height 152
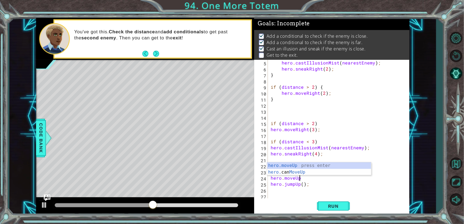
scroll to position [0, 2]
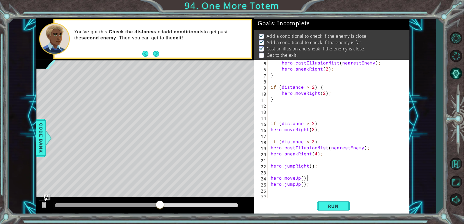
type textarea "hero.jumpUp();"
click at [341, 204] on span "Run" at bounding box center [334, 206] width 22 height 6
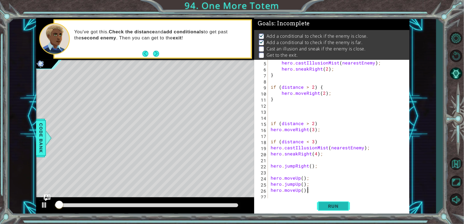
scroll to position [1, 0]
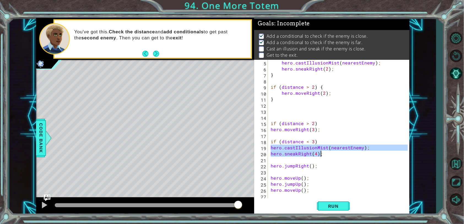
drag, startPoint x: 271, startPoint y: 147, endPoint x: 339, endPoint y: 153, distance: 68.4
click at [339, 153] on div "hero . castIllusionMist ( nearestEnemy ) ; hero . sneakRight ( 2 ) ; } if ( dis…" at bounding box center [340, 136] width 141 height 152
click at [322, 123] on div "hero . castIllusionMist ( nearestEnemy ) ; hero . sneakRight ( 2 ) ; } if ( dis…" at bounding box center [340, 136] width 141 height 152
type textarea "if (distance > 2)"
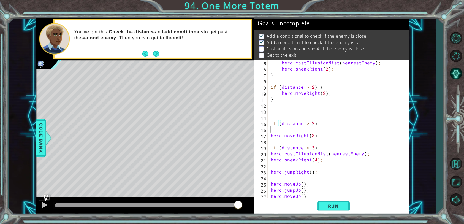
scroll to position [0, 0]
paste textarea "hero.sneakRight(4);"
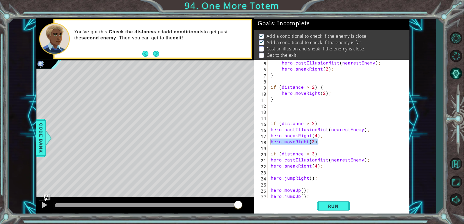
drag, startPoint x: 320, startPoint y: 141, endPoint x: 265, endPoint y: 142, distance: 54.6
click at [265, 142] on div "hero.sneakRight(4); 5 6 7 8 9 10 11 12 13 14 15 16 17 18 19 20 21 22 23 24 25 2…" at bounding box center [331, 129] width 154 height 139
type textarea "hero.moveRight(3);"
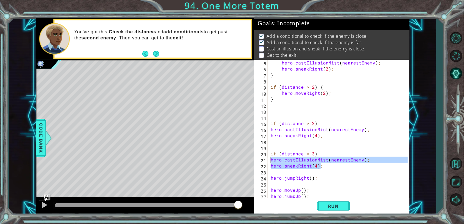
click at [247, 161] on div "1 ההההההההההההההההההההההההההההההההההההההההההההההההההההההההההההההההההההההההההההה…" at bounding box center [223, 116] width 374 height 197
paste textarea "moveRight(3"
type textarea "hero.moveRight(3);"
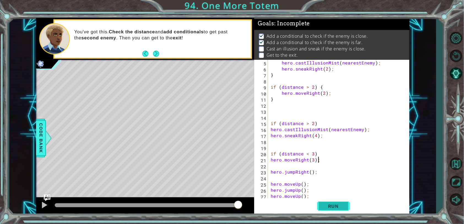
click at [330, 203] on span "Run" at bounding box center [334, 206] width 22 height 6
click at [289, 112] on div "hero . castIllusionMist ( nearestEnemy ) ; hero . sneakRight ( 2 ) ; } if ( dis…" at bounding box center [340, 136] width 141 height 152
click at [323, 93] on div "hero . castIllusionMist ( nearestEnemy ) ; hero . sneakRight ( 2 ) ; } if ( dis…" at bounding box center [340, 136] width 141 height 152
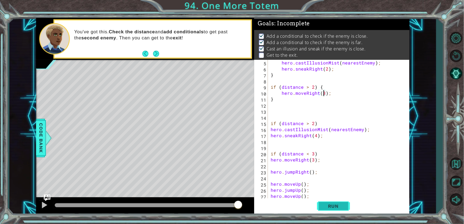
type textarea "hero.moveRight(3);"
click at [328, 212] on button "Run" at bounding box center [333, 205] width 33 height 15
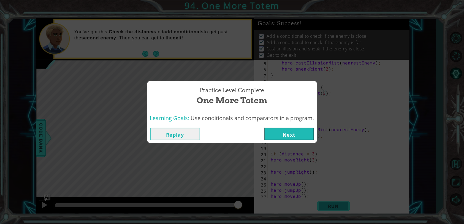
click at [300, 138] on button "Next" at bounding box center [289, 134] width 50 height 12
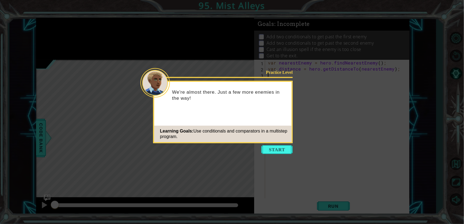
click at [287, 169] on icon at bounding box center [232, 112] width 464 height 224
click at [275, 140] on div "Learning Goals: Use conditionals and comparators in a multistep program." at bounding box center [223, 134] width 138 height 17
click at [277, 148] on button "Start" at bounding box center [277, 149] width 31 height 9
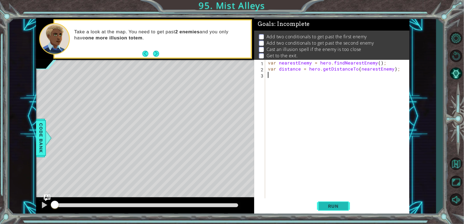
click at [340, 211] on button "Run" at bounding box center [333, 205] width 33 height 15
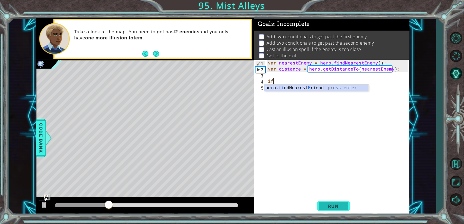
type textarea "i"
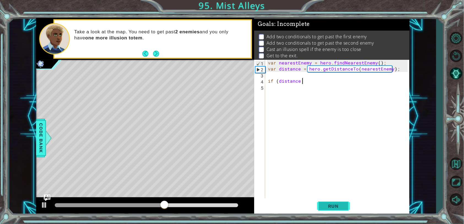
scroll to position [0, 2]
type textarea "if (distance < 2)"
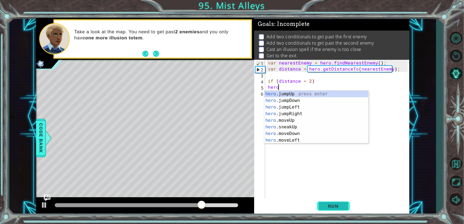
scroll to position [0, 0]
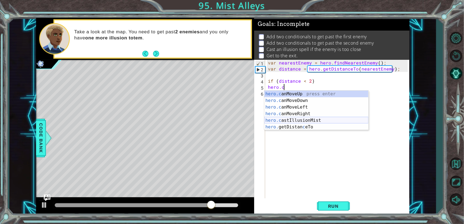
click at [324, 120] on div "hero.c anMoveUp press enter hero.c anMoveDown press enter hero.c anMoveLeft pre…" at bounding box center [317, 117] width 104 height 53
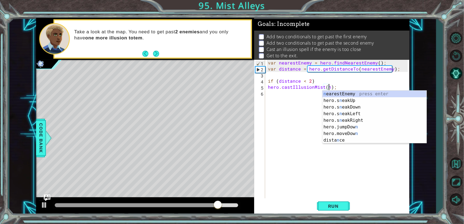
scroll to position [0, 4]
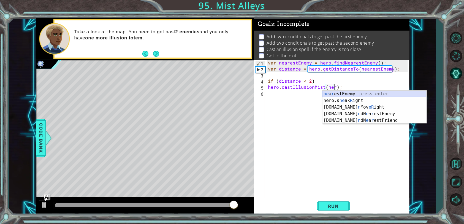
click at [371, 94] on div "ne a r estEnemy press enter hero.s ne ak R ight press enter [DOMAIN_NAME] n Mov…" at bounding box center [375, 114] width 104 height 46
type textarea "hero.castIllusionMist(nearestEnemy);"
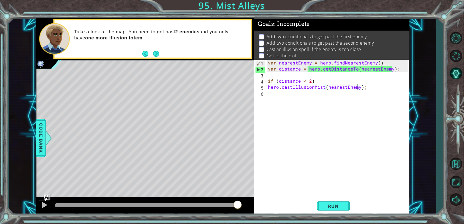
click at [364, 95] on div "var nearestEnemy = hero . findNearestEnemy ( ) ; var distance = hero . getDista…" at bounding box center [339, 136] width 144 height 152
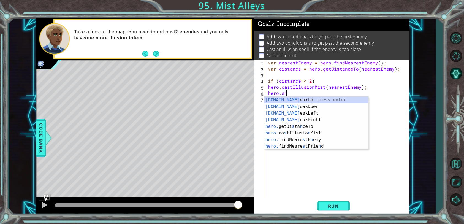
scroll to position [0, 1]
click at [295, 97] on div "[DOMAIN_NAME] eakUp press enter [DOMAIN_NAME] eakDown press enter [DOMAIN_NAME]…" at bounding box center [317, 130] width 104 height 66
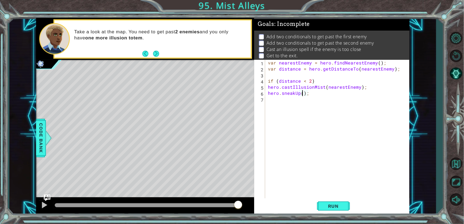
scroll to position [0, 2]
click at [339, 206] on span "Run" at bounding box center [334, 206] width 22 height 6
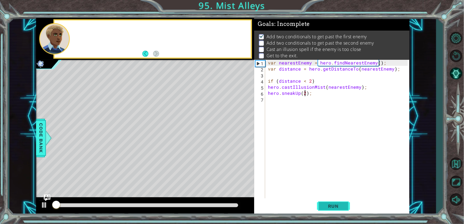
scroll to position [1, 0]
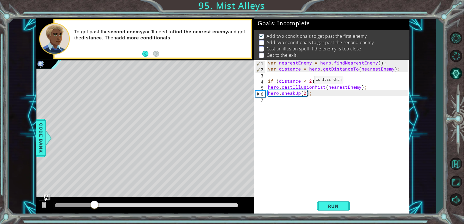
click at [305, 81] on div "var nearestEnemy = hero . findNearestEnemy ( ) ; var distance = hero . getDista…" at bounding box center [339, 136] width 144 height 152
click at [333, 209] on button "Run" at bounding box center [333, 205] width 33 height 15
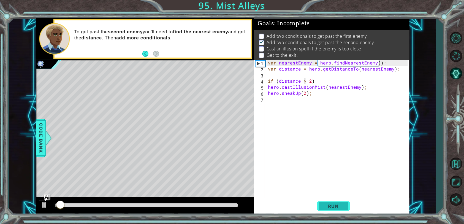
scroll to position [1, 0]
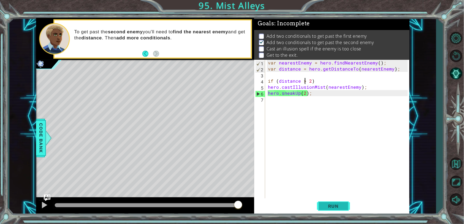
click at [336, 208] on span "Run" at bounding box center [334, 206] width 22 height 6
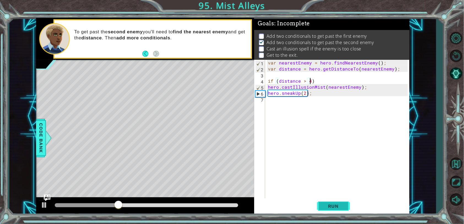
scroll to position [0, 2]
click at [347, 207] on button "Run" at bounding box center [333, 205] width 33 height 15
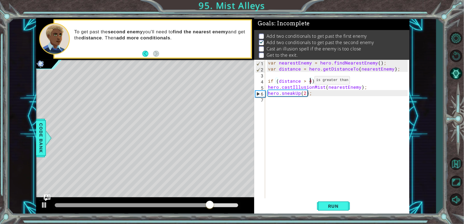
click at [305, 82] on div "var nearestEnemy = hero . findNearestEnemy ( ) ; var distance = hero . getDista…" at bounding box center [339, 136] width 144 height 152
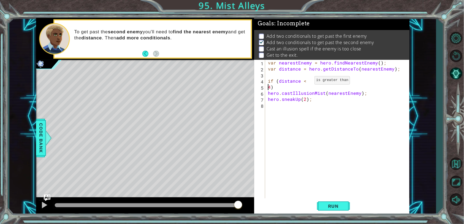
scroll to position [0, 0]
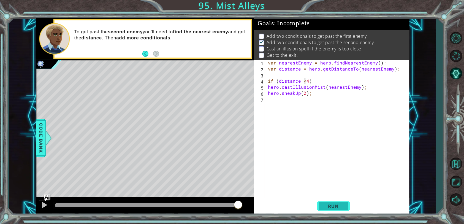
click at [335, 206] on span "Run" at bounding box center [334, 206] width 22 height 6
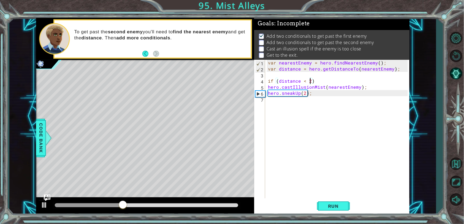
scroll to position [0, 2]
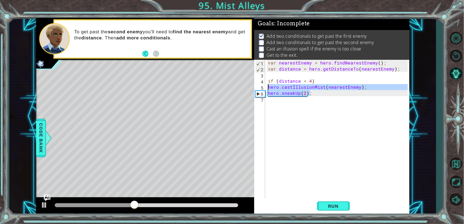
drag, startPoint x: 313, startPoint y: 95, endPoint x: 260, endPoint y: 86, distance: 53.3
click at [260, 86] on div "if (distance < 4) 1 2 3 4 5 6 7 var nearestEnemy = hero . findNearestEnemy ( ) …" at bounding box center [331, 129] width 154 height 139
type textarea "hero.castIllusionMist(nearestEnemy); hero.sneakUp(2);"
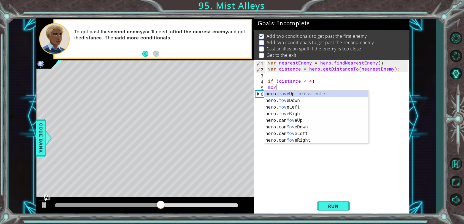
scroll to position [0, 0]
type textarea "m"
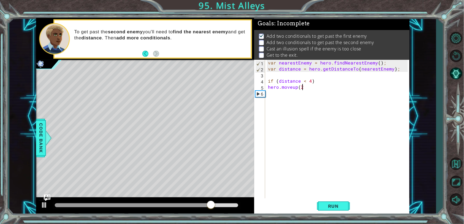
scroll to position [0, 2]
type textarea "hero.moveup(2);"
click at [351, 209] on div "Run" at bounding box center [333, 205] width 155 height 15
click at [342, 206] on span "Run" at bounding box center [334, 206] width 22 height 6
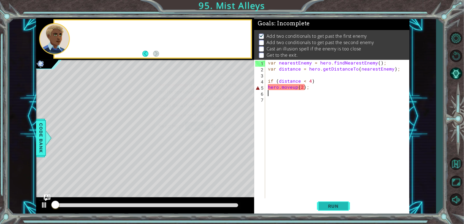
scroll to position [1, 0]
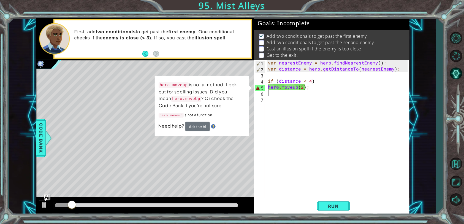
click at [294, 87] on div "var nearestEnemy = hero . findNearestEnemy ( ) ; var distance = hero . getDista…" at bounding box center [339, 136] width 144 height 152
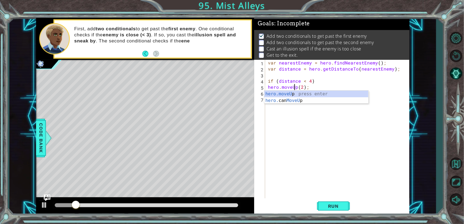
scroll to position [0, 1]
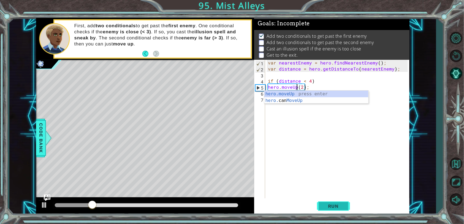
click at [333, 209] on button "Run" at bounding box center [333, 205] width 33 height 15
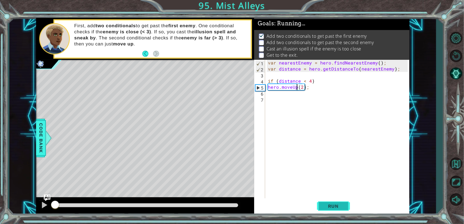
scroll to position [1, 0]
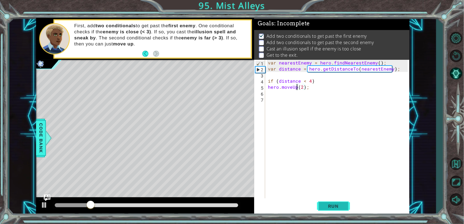
click at [342, 204] on span "Run" at bounding box center [334, 206] width 22 height 6
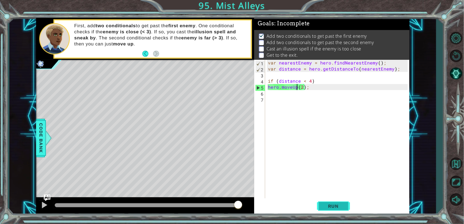
click at [342, 204] on span "Run" at bounding box center [334, 206] width 22 height 6
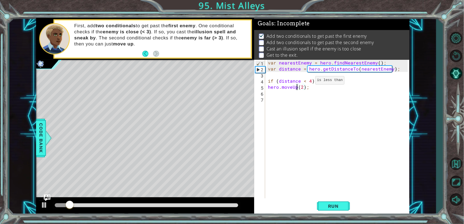
click at [306, 82] on div "var nearestEnemy = hero . findNearestEnemy ( ) ; var distance = hero . getDista…" at bounding box center [339, 136] width 144 height 152
type textarea "if (distance > 4)"
click at [343, 205] on span "Run" at bounding box center [334, 206] width 22 height 6
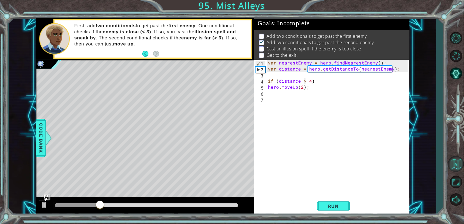
click at [454, 166] on button "Back to Map" at bounding box center [456, 164] width 16 height 16
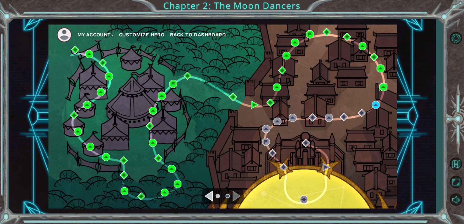
click at [385, 87] on img at bounding box center [384, 87] width 8 height 8
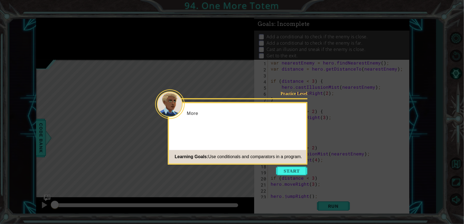
scroll to position [24, 0]
click at [292, 165] on icon at bounding box center [232, 112] width 464 height 224
click at [294, 169] on button "Start" at bounding box center [291, 171] width 31 height 9
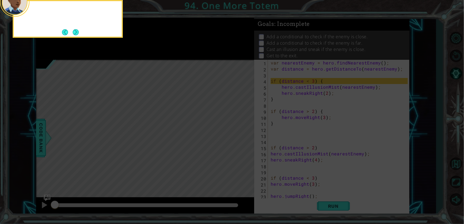
scroll to position [0, 0]
click at [79, 41] on icon at bounding box center [232, 112] width 464 height 224
click at [78, 35] on button "Next" at bounding box center [76, 32] width 6 height 6
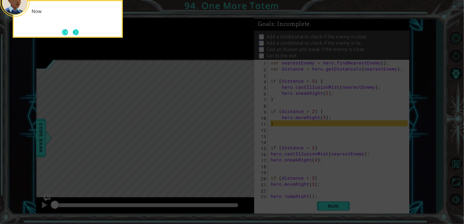
click at [74, 32] on button "Next" at bounding box center [76, 32] width 6 height 6
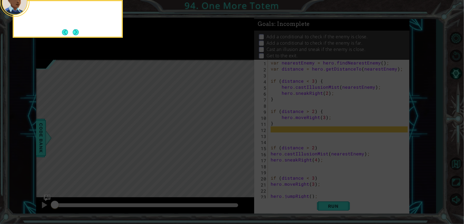
click at [74, 38] on icon at bounding box center [232, 112] width 464 height 224
click at [78, 38] on icon at bounding box center [232, 112] width 464 height 224
click at [80, 37] on div "and add conditionals to get past the e" at bounding box center [68, 19] width 110 height 38
click at [81, 41] on icon at bounding box center [232, 112] width 464 height 224
click at [79, 40] on icon at bounding box center [232, 112] width 464 height 224
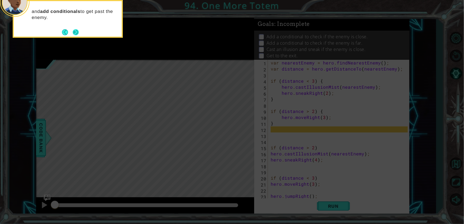
click at [73, 33] on button "Next" at bounding box center [76, 32] width 6 height 6
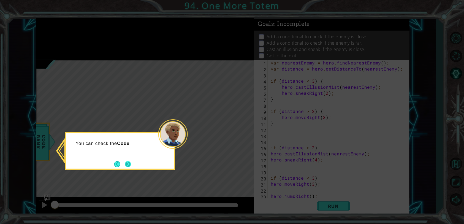
click at [127, 167] on button "Next" at bounding box center [128, 164] width 6 height 6
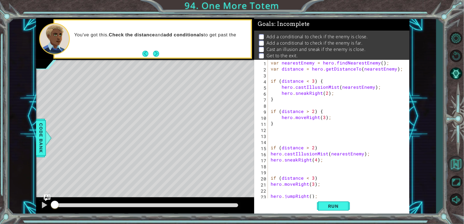
click at [454, 168] on button "Back to Map" at bounding box center [456, 164] width 16 height 16
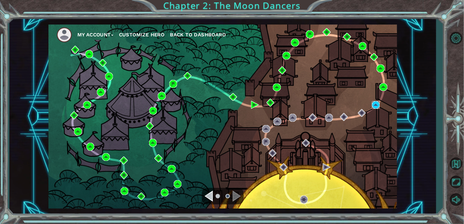
click at [379, 105] on img at bounding box center [376, 105] width 8 height 8
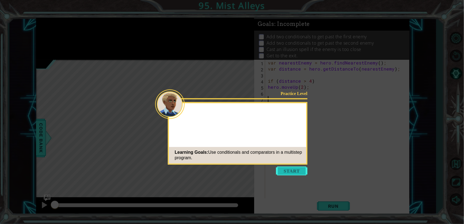
click at [298, 172] on button "Start" at bounding box center [291, 171] width 31 height 9
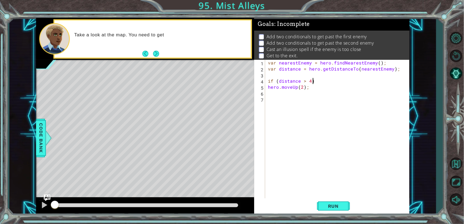
click at [325, 81] on div "var nearestEnemy = hero . findNearestEnemy ( ) ; var distance = hero . getDista…" at bounding box center [339, 139] width 144 height 158
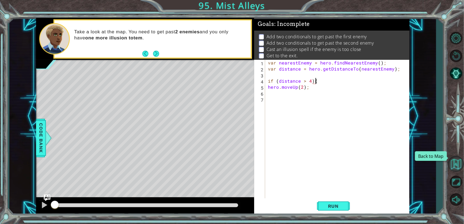
type textarea "hero.moveUp(2);"
click at [336, 211] on button "Run" at bounding box center [333, 205] width 33 height 15
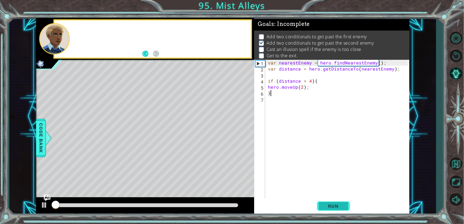
scroll to position [1, 0]
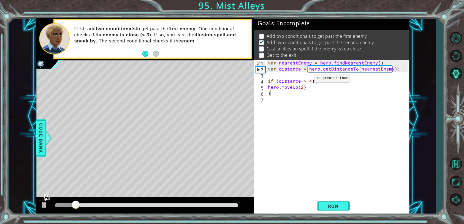
click at [305, 80] on div "var nearestEnemy = hero . findNearestEnemy ( ) ; var distance = hero . getDista…" at bounding box center [339, 139] width 144 height 158
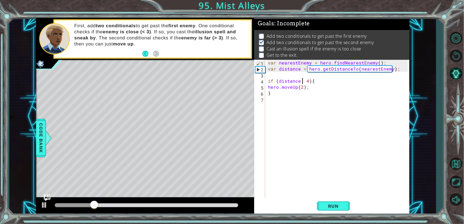
type textarea "if (distance < 4){"
click at [335, 195] on div "var nearestEnemy = hero . findNearestEnemy ( ) ; var distance = hero . getDista…" at bounding box center [339, 139] width 144 height 158
click at [335, 213] on button "Run" at bounding box center [333, 205] width 33 height 15
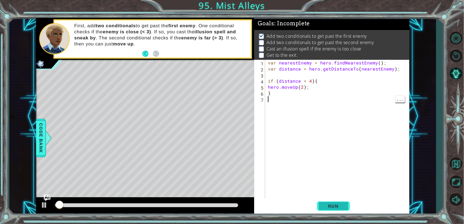
scroll to position [1, 0]
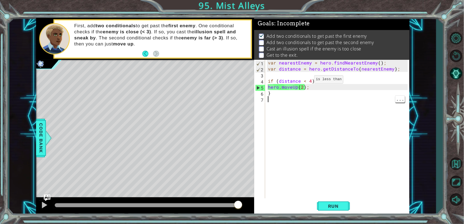
click at [305, 80] on div "var nearestEnemy = hero . findNearestEnemy ( ) ; var distance = hero . getDista…" at bounding box center [339, 139] width 144 height 158
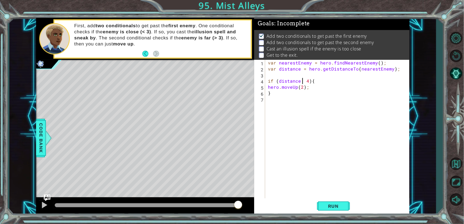
scroll to position [0, 2]
click at [327, 91] on div "var nearestEnemy = hero . findNearestEnemy ( ) ; var distance = hero . getDista…" at bounding box center [339, 139] width 144 height 158
click at [320, 88] on div "var nearestEnemy = hero . findNearestEnemy ( ) ; var distance = hero . getDista…" at bounding box center [339, 139] width 144 height 158
click at [339, 208] on span "Run" at bounding box center [334, 206] width 22 height 6
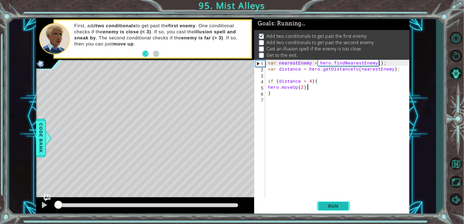
scroll to position [1, 0]
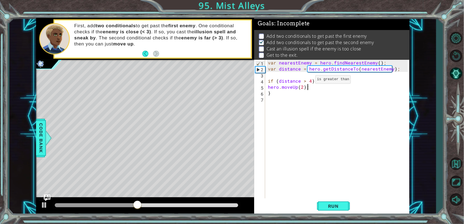
click at [306, 81] on div "var nearestEnemy = hero . findNearestEnemy ( ) ; var distance = hero . getDista…" at bounding box center [339, 139] width 144 height 158
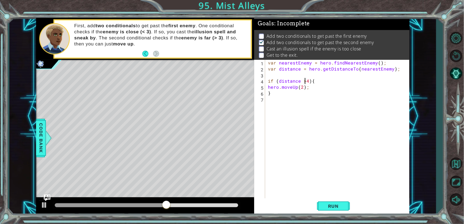
scroll to position [0, 2]
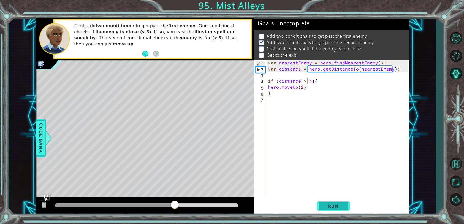
click at [334, 206] on span "Run" at bounding box center [334, 206] width 22 height 6
click at [316, 88] on div "var nearestEnemy = hero . findNearestEnemy ( ) ; var distance = hero . getDista…" at bounding box center [339, 136] width 144 height 152
type textarea "hero.moveUp(2);"
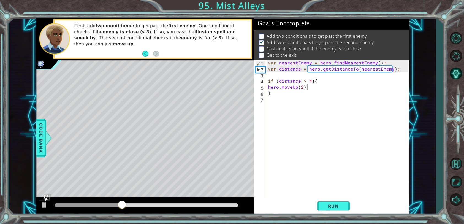
type textarea "if (distance > 4){"
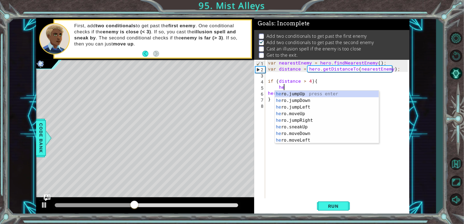
scroll to position [0, 1]
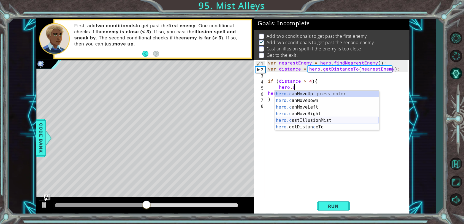
click at [328, 122] on div "hero.c anMoveUp press enter hero.c anMoveDown press enter hero.c anMoveLeft pre…" at bounding box center [327, 117] width 104 height 53
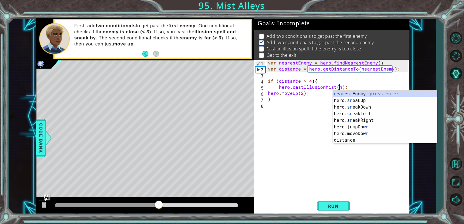
scroll to position [0, 4]
click at [368, 93] on div "n earestEnemy press enter hero.s n eakUp press enter hero.s n eakDown press ent…" at bounding box center [385, 124] width 104 height 66
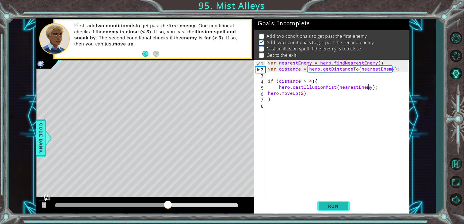
click at [329, 211] on button "Run" at bounding box center [333, 205] width 33 height 15
click at [338, 207] on span "Run" at bounding box center [334, 206] width 22 height 6
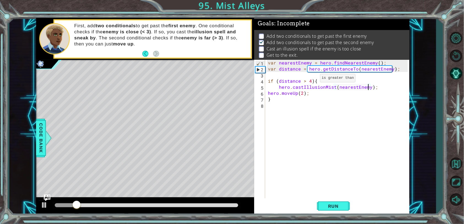
click at [311, 79] on div "var nearestEnemy = hero . findNearestEnemy ( ) ; var distance = hero . getDista…" at bounding box center [339, 136] width 144 height 152
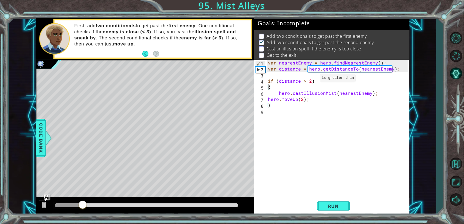
scroll to position [0, 0]
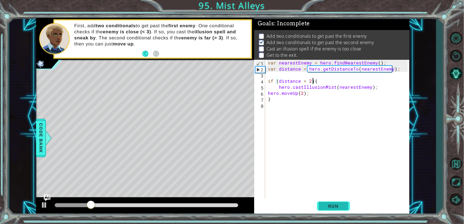
click at [325, 206] on span "Run" at bounding box center [334, 206] width 22 height 6
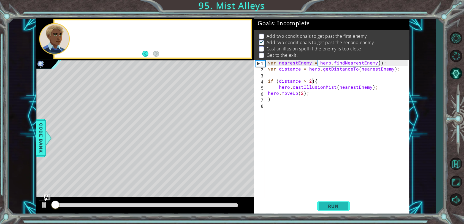
scroll to position [1, 0]
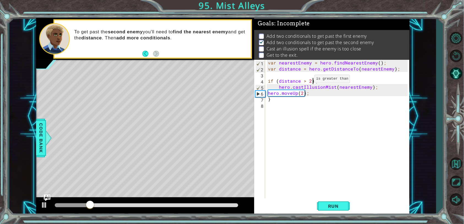
click at [305, 80] on div "var nearestEnemy = hero . findNearestEnemy ( ) ; var distance = hero . getDista…" at bounding box center [339, 136] width 144 height 152
click at [333, 210] on button "Run" at bounding box center [333, 205] width 33 height 15
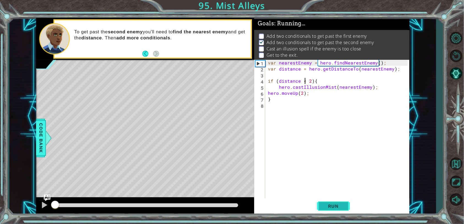
scroll to position [1, 0]
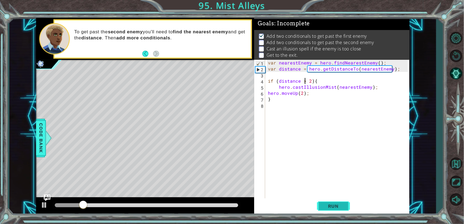
click at [339, 201] on button "Run" at bounding box center [333, 205] width 33 height 15
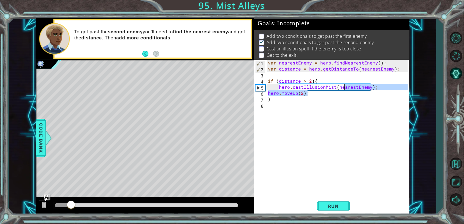
drag, startPoint x: 374, startPoint y: 90, endPoint x: 342, endPoint y: 88, distance: 31.8
click at [342, 88] on div "var nearestEnemy = hero . findNearestEnemy ( ) ; var distance = hero . getDista…" at bounding box center [339, 136] width 144 height 152
click at [373, 88] on div "var nearestEnemy = hero . findNearestEnemy ( ) ; var distance = hero . getDista…" at bounding box center [337, 129] width 141 height 139
type textarea "hero.castIllusionMist(nearestEnemy);"
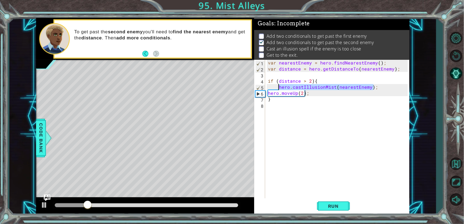
drag, startPoint x: 374, startPoint y: 87, endPoint x: 279, endPoint y: 86, distance: 94.8
click at [279, 86] on div "var nearestEnemy = hero . findNearestEnemy ( ) ; var distance = hero . getDista…" at bounding box center [339, 136] width 144 height 152
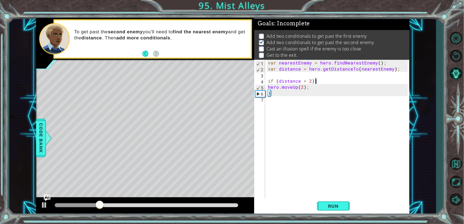
click at [291, 92] on div "var nearestEnemy = hero . findNearestEnemy ( ) ; var distance = hero . getDista…" at bounding box center [339, 136] width 144 height 152
type textarea "}"
click at [289, 93] on div "var nearestEnemy = hero . findNearestEnemy ( ) ; var distance = hero . getDista…" at bounding box center [339, 136] width 144 height 152
type textarea "if (distance < 4) {"
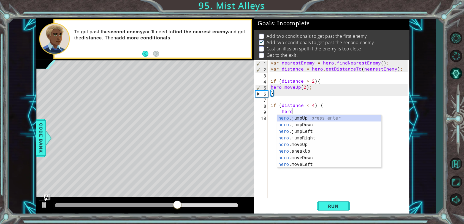
scroll to position [0, 1]
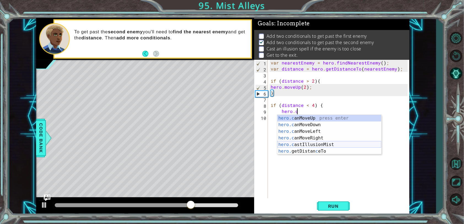
click at [319, 143] on div "hero.c anMoveUp press enter hero.c anMoveDown press enter hero.c anMoveLeft pre…" at bounding box center [329, 141] width 104 height 53
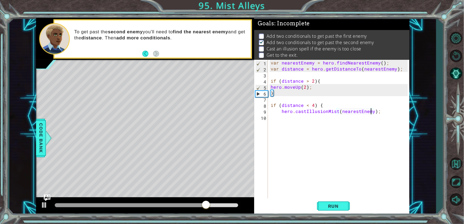
scroll to position [0, 2]
type textarea "hero.castIllusionMist(nearestEnemy);"
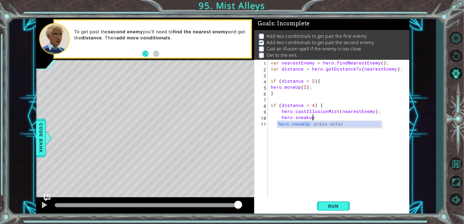
scroll to position [0, 2]
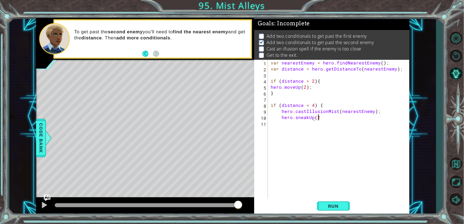
type textarea "hero.sneakUp(2)"
click at [335, 204] on span "Run" at bounding box center [334, 206] width 22 height 6
type textarea "}"
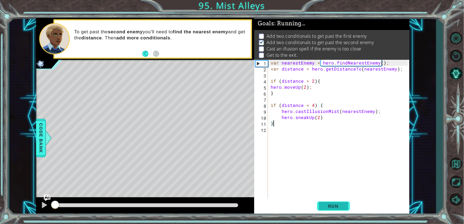
scroll to position [1, 0]
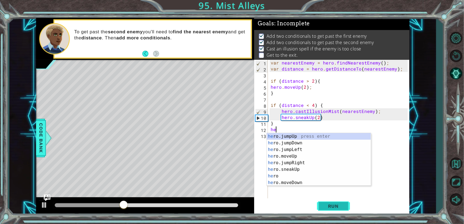
type textarea "hero"
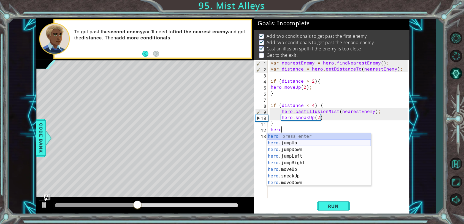
click at [336, 145] on div "hero press enter hero .jumpUp press enter hero .jumpDown press enter hero .jump…" at bounding box center [319, 166] width 104 height 66
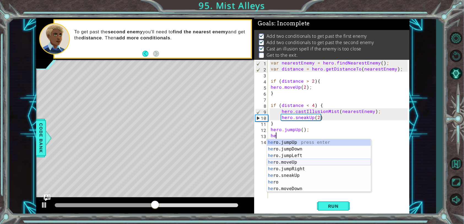
click at [294, 163] on div "he ro.jumpUp press enter he ro.jumpDown press enter he ro.jumpLeft press enter …" at bounding box center [319, 172] width 104 height 66
type textarea "hero.moveUp(1);"
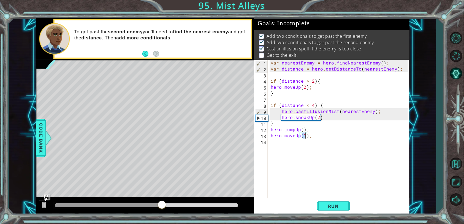
click at [272, 142] on div "var nearestEnemy = hero . findNearestEnemy ( ) ; var distance = hero . getDista…" at bounding box center [340, 136] width 141 height 152
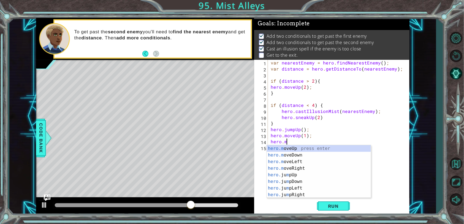
scroll to position [0, 1]
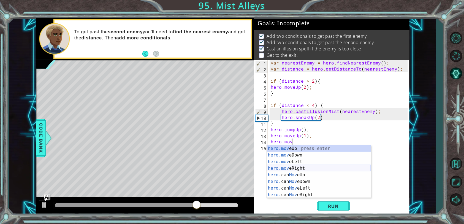
click at [305, 168] on div "hero.mov eUp press enter hero.mov eDown press enter hero.mov eLeft press enter …" at bounding box center [319, 178] width 104 height 66
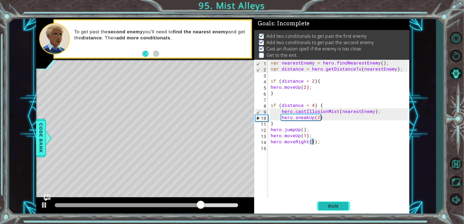
type textarea "hero.moveRight(1);"
click at [328, 202] on button "Run" at bounding box center [333, 205] width 33 height 15
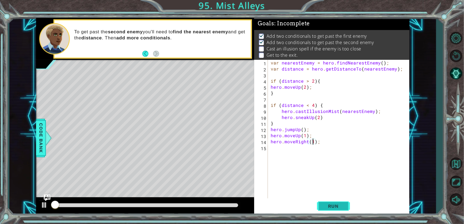
scroll to position [1, 0]
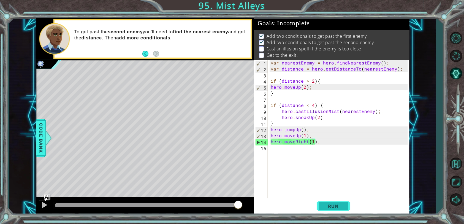
click at [328, 202] on button "Run" at bounding box center [333, 205] width 33 height 15
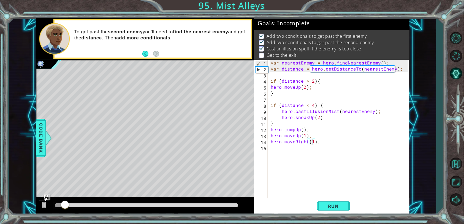
click at [345, 146] on div "var nearestEnemy = hero . findNearestEnemy ( ) ; var distance = hero . getDista…" at bounding box center [340, 136] width 141 height 152
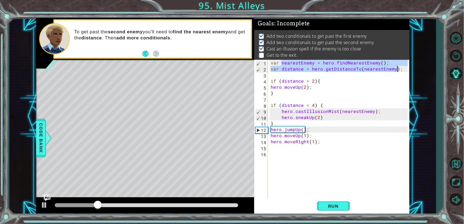
drag, startPoint x: 281, startPoint y: 62, endPoint x: 397, endPoint y: 71, distance: 116.0
click at [397, 71] on div "var nearestEnemy = hero . findNearestEnemy ( ) ; var distance = hero . getDista…" at bounding box center [340, 136] width 141 height 152
type textarea "var nearestEnemy = hero.findNearestEnemy(); var distance = hero.getDistanceTo(n…"
click at [284, 155] on div "var nearestEnemy = hero . findNearestEnemy ( ) ; var distance = hero . getDista…" at bounding box center [340, 136] width 141 height 152
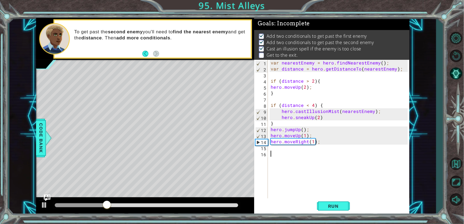
paste textarea "var distance = hero.getDistanceTo(nearestEnemy);"
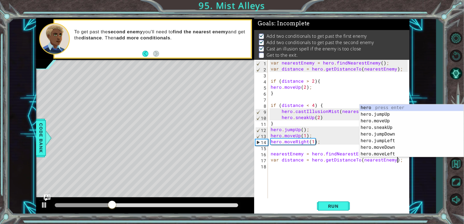
click at [280, 158] on div "var nearestEnemy = hero . findNearestEnemy ( ) ; var distance = hero . getDista…" at bounding box center [340, 136] width 141 height 152
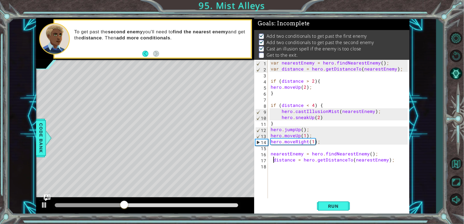
type textarea "distance = hero.getDistanceTo(nearestEnemy);"
click at [404, 158] on div "var nearestEnemy = hero . findNearestEnemy ( ) ; var distance = hero . getDista…" at bounding box center [340, 136] width 141 height 152
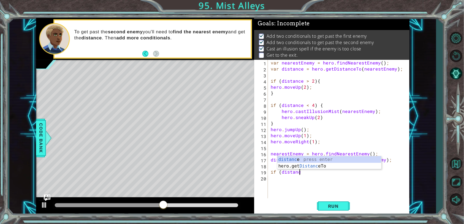
scroll to position [0, 2]
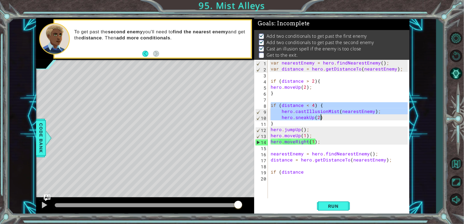
drag, startPoint x: 271, startPoint y: 104, endPoint x: 329, endPoint y: 118, distance: 60.2
click at [329, 118] on div "var nearestEnemy = hero . findNearestEnemy ( ) ; var distance = hero . getDista…" at bounding box center [340, 136] width 141 height 152
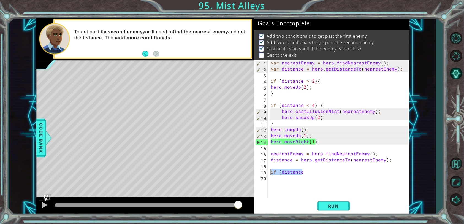
drag, startPoint x: 303, startPoint y: 173, endPoint x: 262, endPoint y: 170, distance: 41.5
click at [262, 170] on div "hero.castIllusionMist(nearestEnemy); hero.sneakUp(2) 1 2 3 4 5 6 7 8 9 10 11 12…" at bounding box center [331, 129] width 154 height 139
type textarea "if (distance"
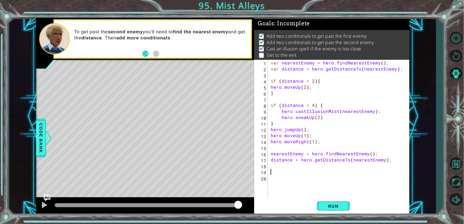
scroll to position [0, 0]
paste textarea "hero.sneakUp(2)"
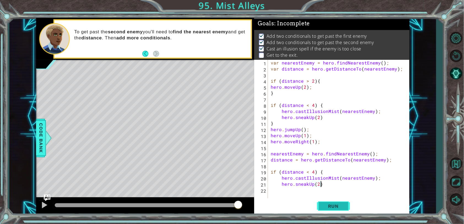
type textarea "hero.sneakUp(2)"
click at [325, 203] on button "Run" at bounding box center [333, 205] width 33 height 15
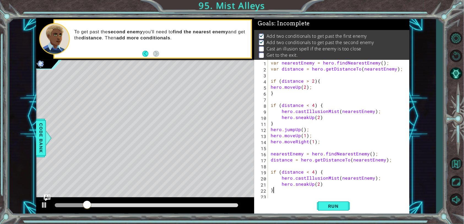
scroll to position [0, 0]
click at [323, 204] on span "Run" at bounding box center [334, 206] width 22 height 6
type textarea "}"
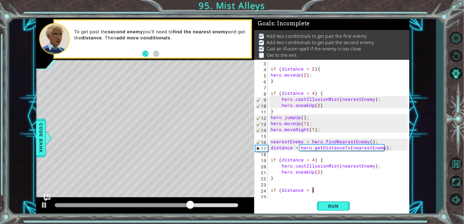
scroll to position [0, 2]
type textarea "if (distance > 2) {"
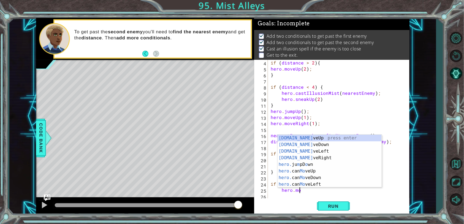
scroll to position [0, 2]
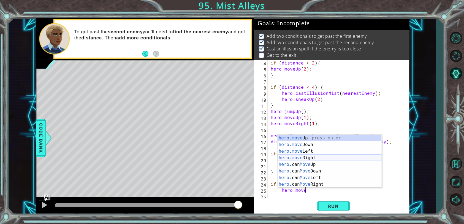
click at [337, 159] on div "hero.move Up press enter hero.move Down press enter hero.move Left press enter …" at bounding box center [330, 168] width 104 height 66
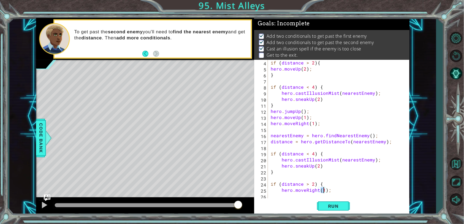
type textarea "hero.moveRight(2);"
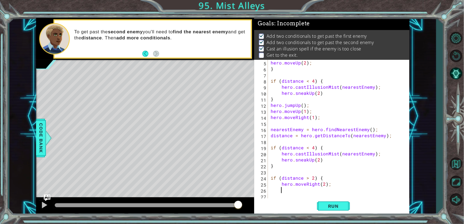
scroll to position [24, 0]
type textarea "h"
type textarea "}"
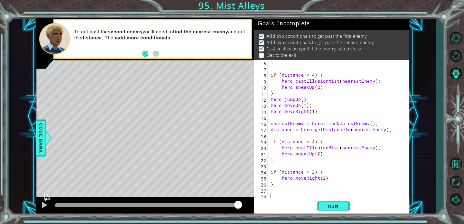
scroll to position [36, 0]
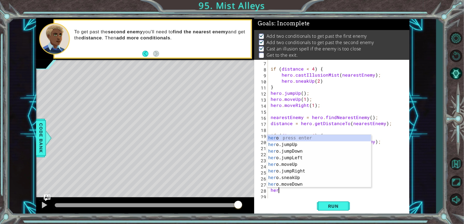
type textarea "h"
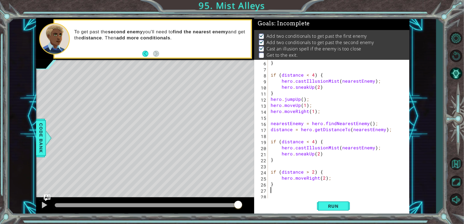
scroll to position [30, 0]
click at [311, 155] on div "} if ( distance < 4 ) { hero . castIllusionMist ( nearestEnemy ) ; hero . sneak…" at bounding box center [340, 136] width 141 height 152
click at [332, 179] on div "} if ( distance < 4 ) { hero . castIllusionMist ( nearestEnemy ) ; hero . sneak…" at bounding box center [340, 136] width 141 height 152
type textarea "hero.moveRight(2);"
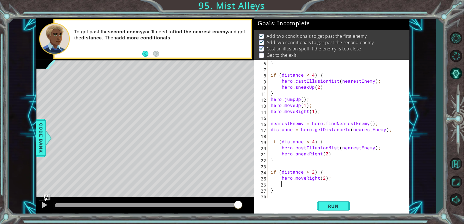
scroll to position [0, 0]
type textarea "hero.moveRight(2);"
click at [313, 188] on div "} if ( distance < 4 ) { hero . castIllusionMist ( nearestEnemy ) ; hero . sneak…" at bounding box center [340, 136] width 141 height 152
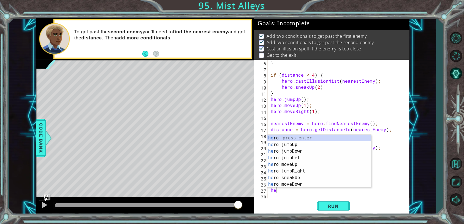
type textarea "hero"
click at [309, 163] on div "hero press enter hero .jumpUp press enter hero .jumpDown press enter hero .jump…" at bounding box center [319, 168] width 104 height 66
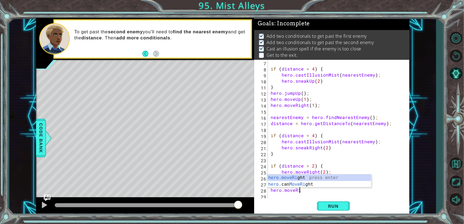
scroll to position [0, 2]
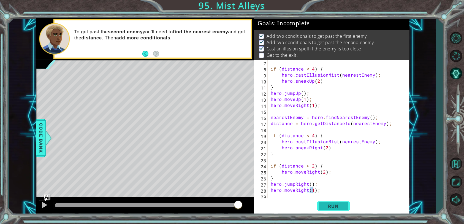
type textarea "hero.moveRight(1);"
click at [320, 204] on button "Run" at bounding box center [333, 205] width 33 height 15
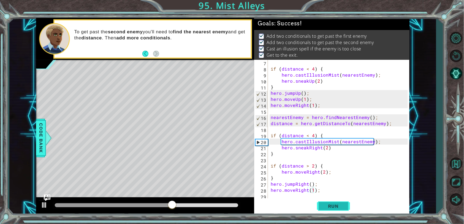
click at [320, 204] on button "Run" at bounding box center [333, 205] width 33 height 15
